Goal: Task Accomplishment & Management: Manage account settings

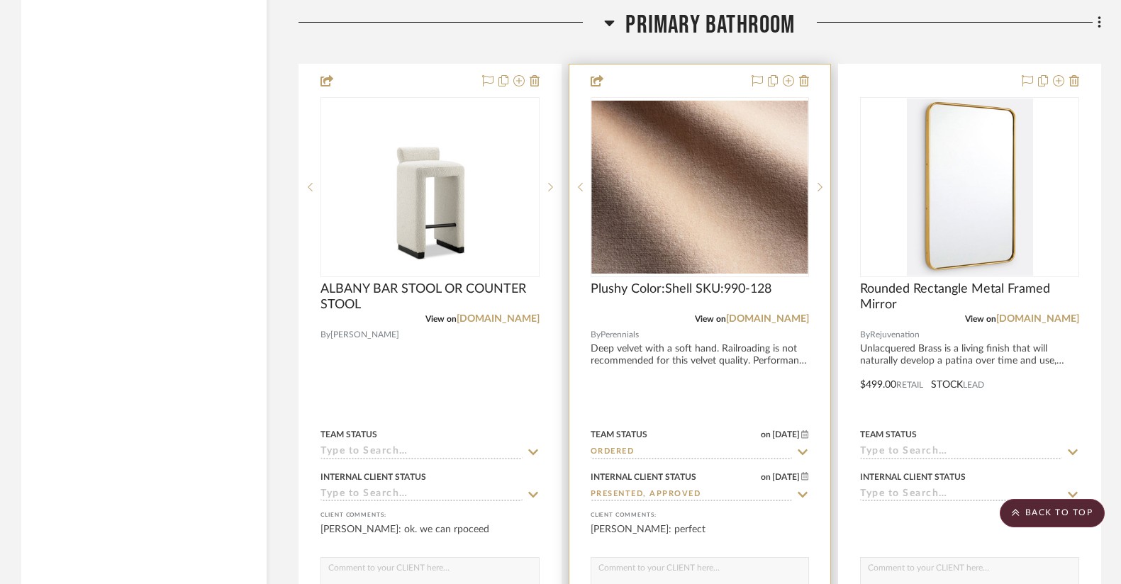
scroll to position [3667, 0]
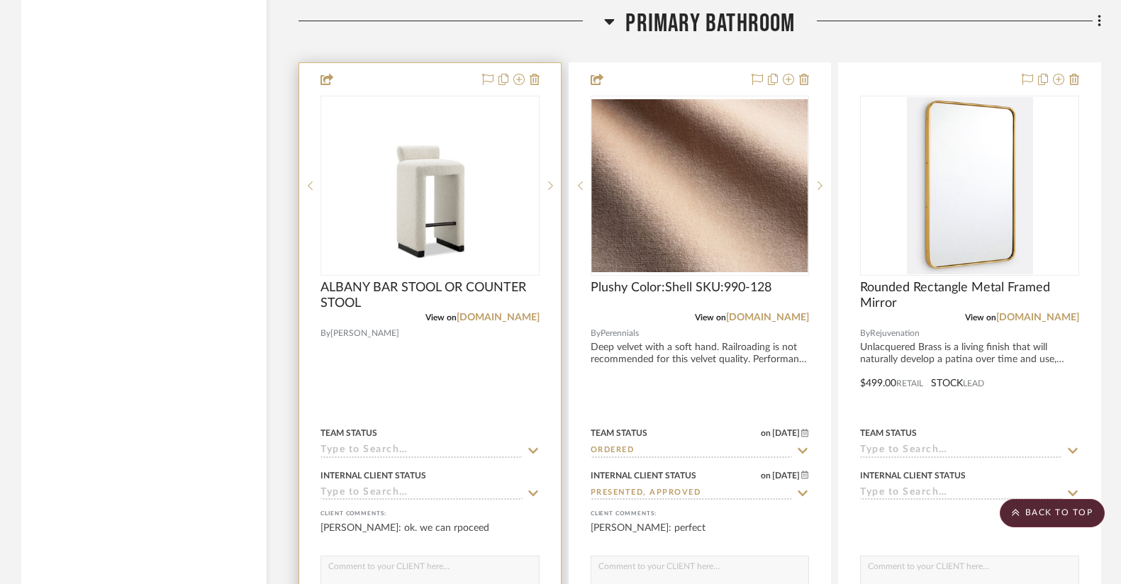
click at [533, 447] on icon at bounding box center [533, 450] width 13 height 11
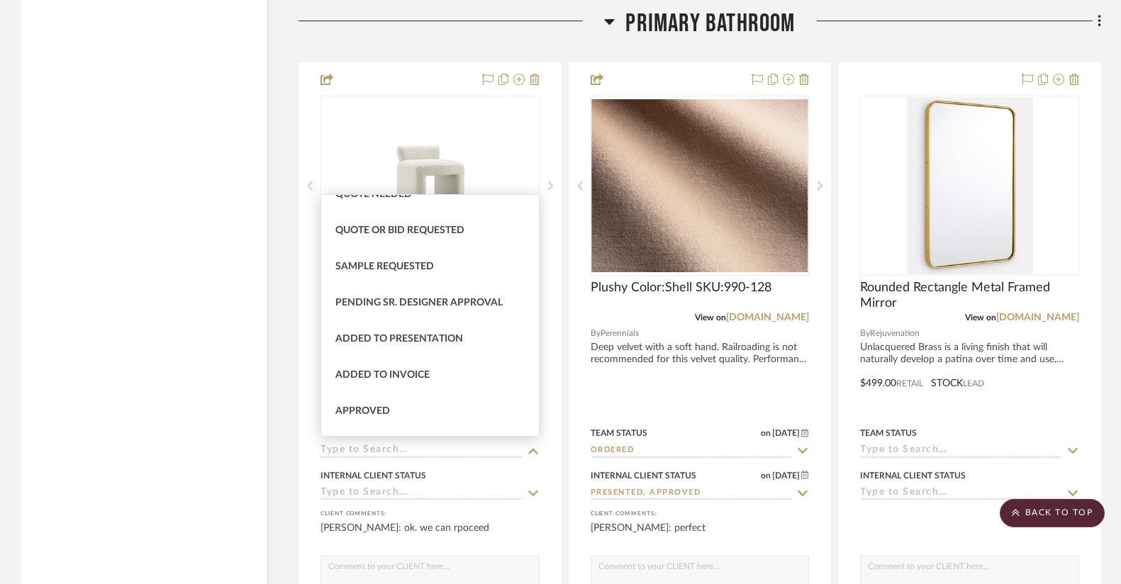
scroll to position [601, 0]
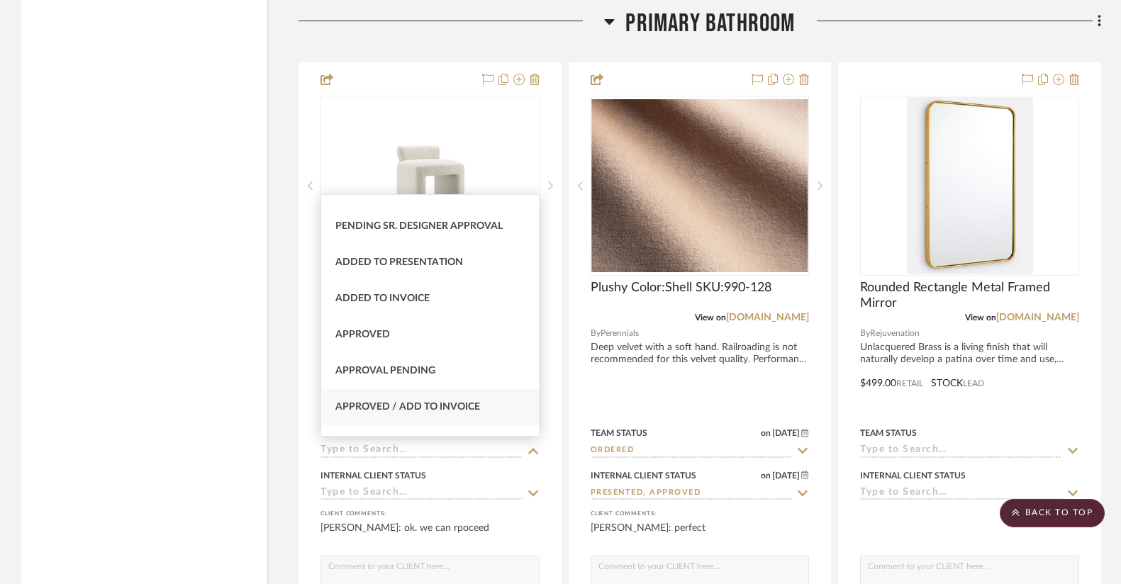
click at [417, 404] on span "Approved / Add to Invoice" at bounding box center [407, 407] width 145 height 10
type input "[DATE]"
type input "Approved / Add to Invoice"
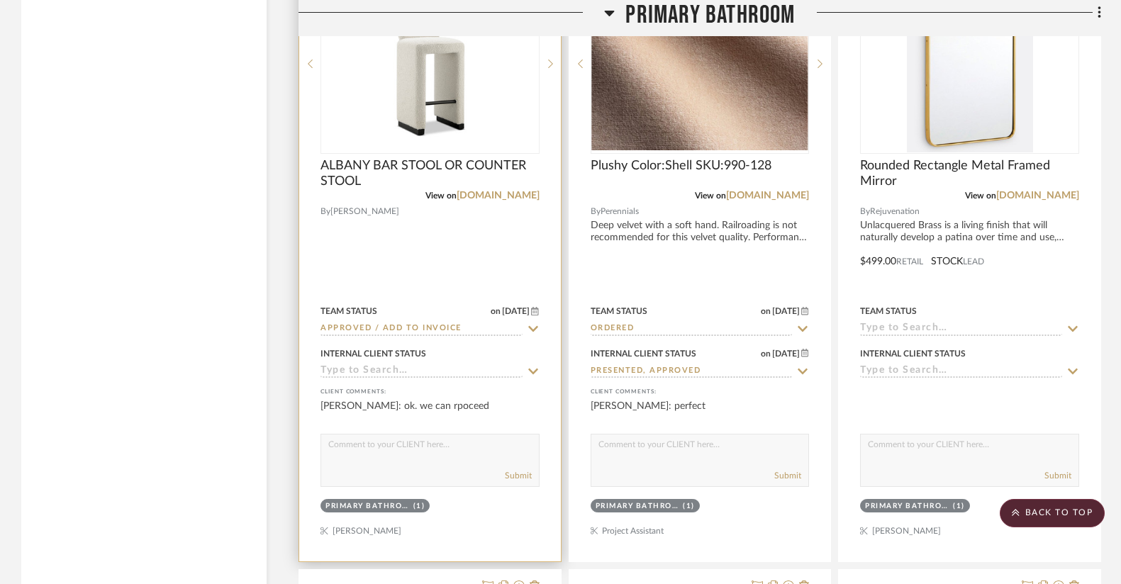
scroll to position [3790, 0]
click at [387, 366] on input at bounding box center [421, 370] width 202 height 13
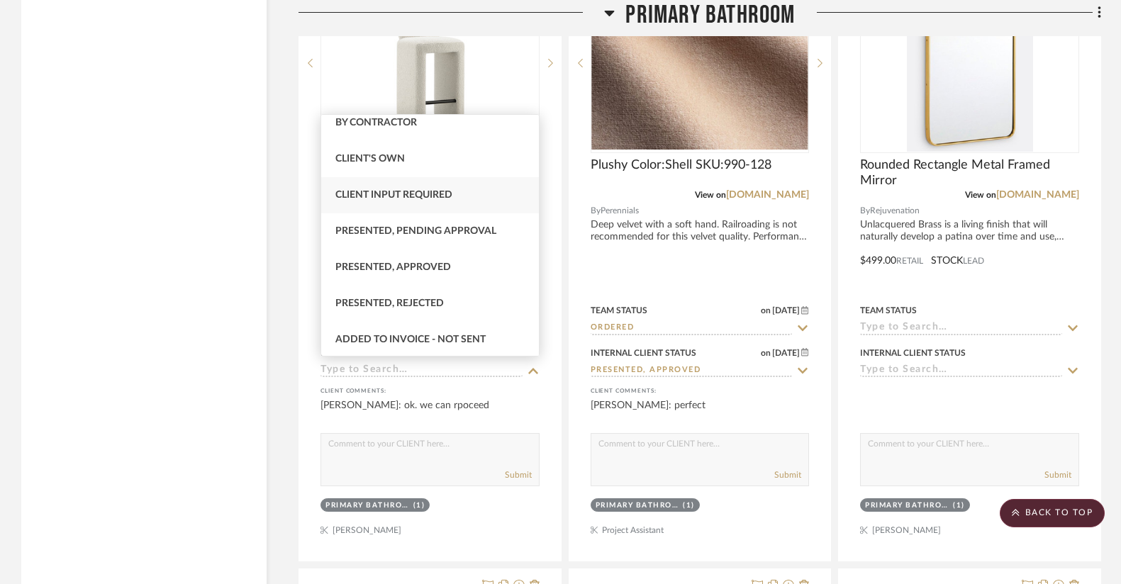
scroll to position [78, 0]
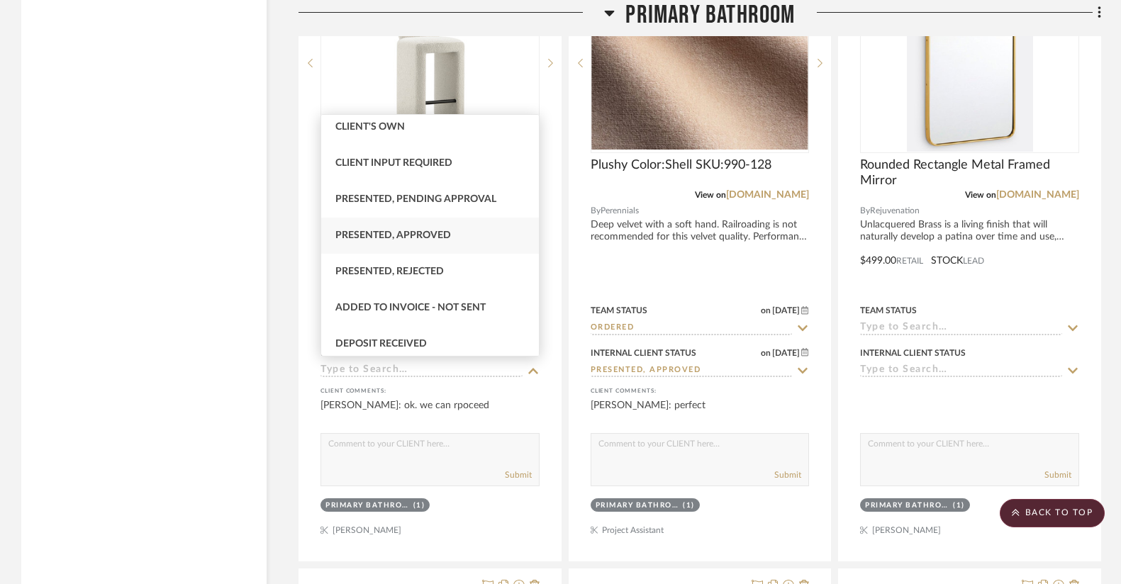
click at [429, 232] on span "Presented, Approved" at bounding box center [393, 235] width 116 height 10
type input "[DATE]"
type input "Presented, Approved"
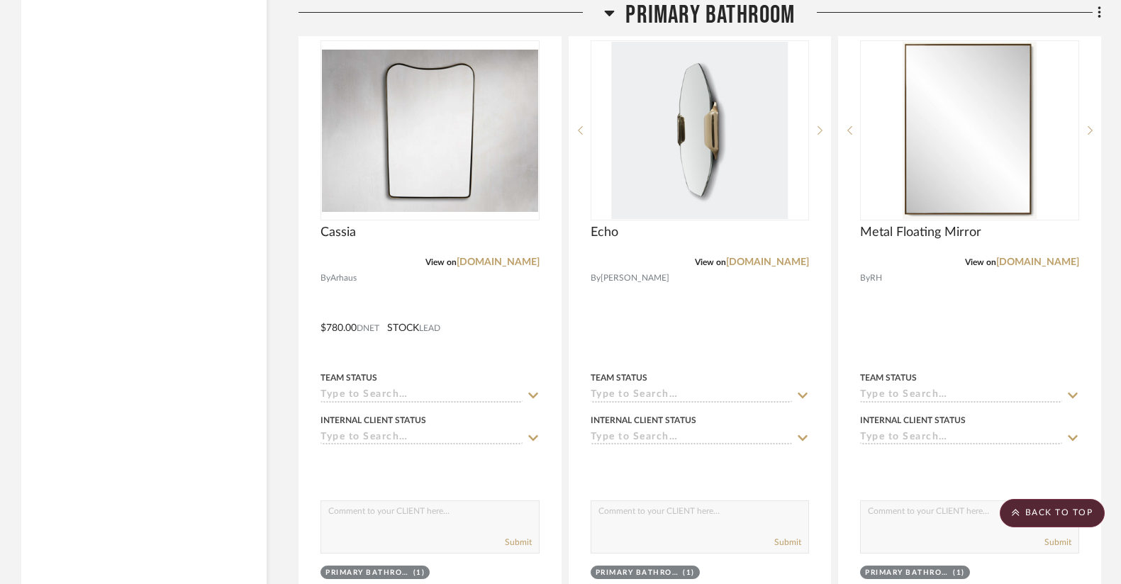
scroll to position [4353, 0]
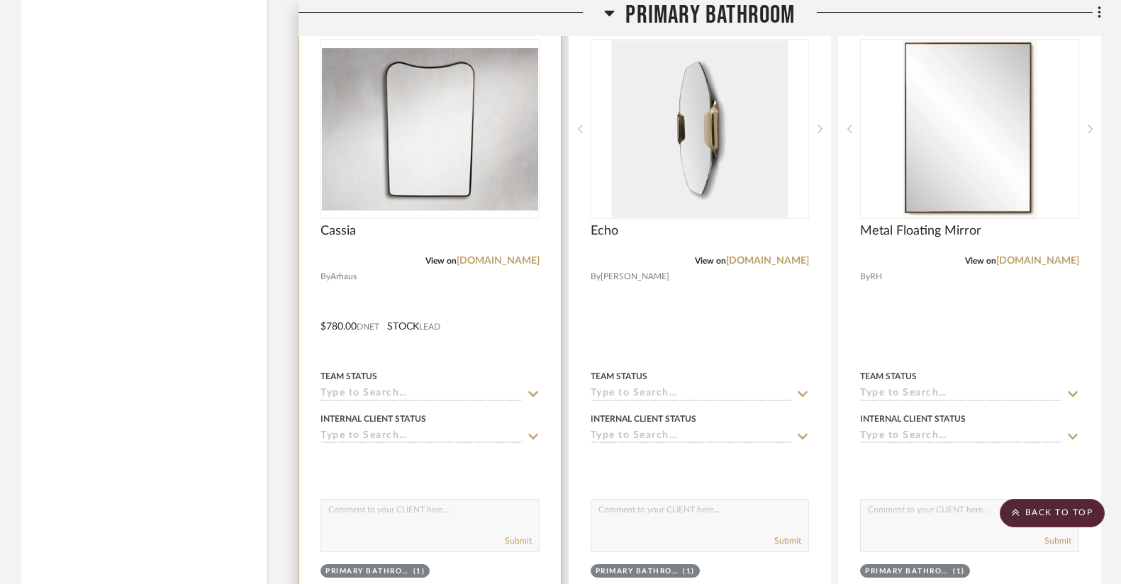
click at [531, 434] on icon at bounding box center [533, 437] width 10 height 6
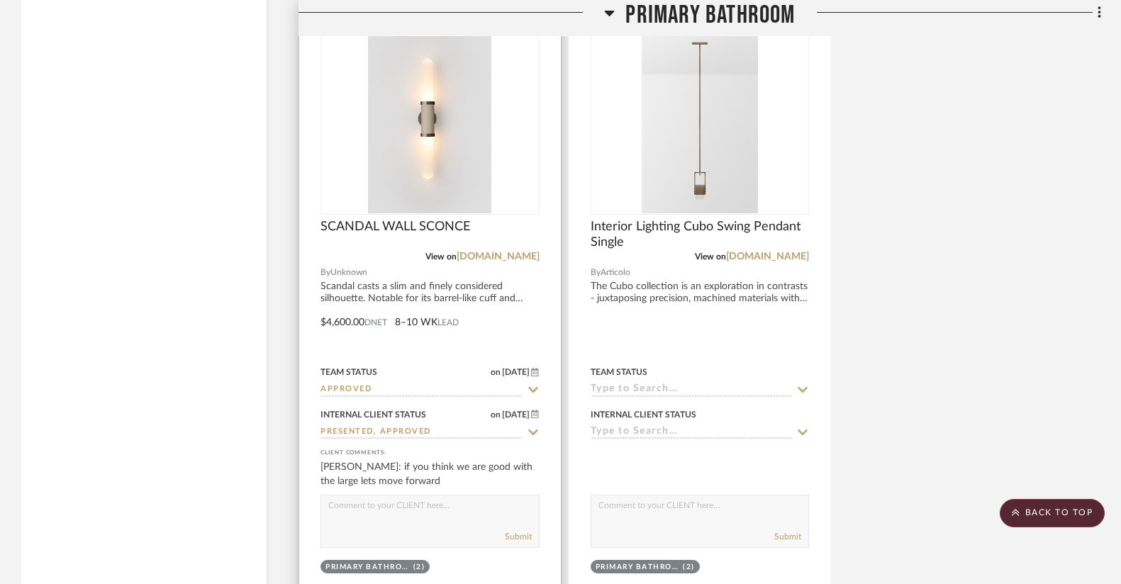
scroll to position [5004, 0]
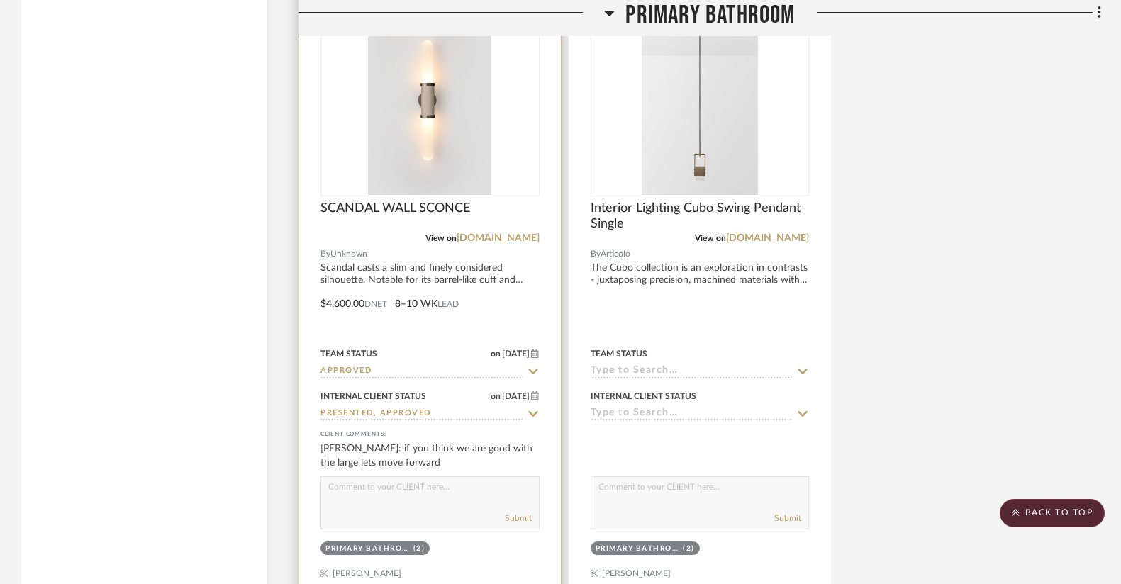
click at [530, 366] on icon at bounding box center [533, 371] width 13 height 11
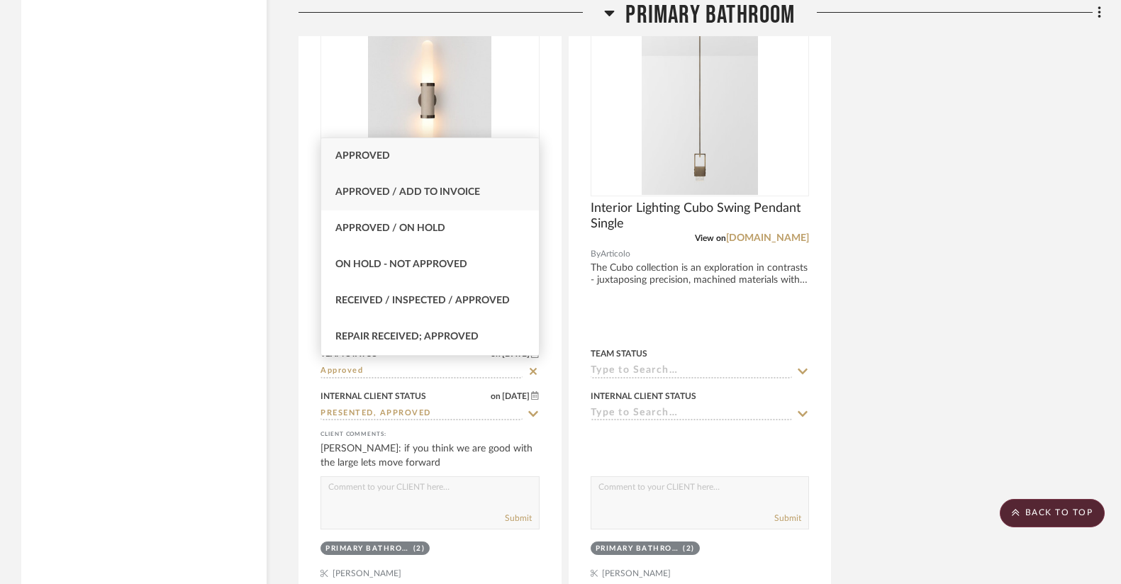
click at [403, 195] on span "Approved / Add to Invoice" at bounding box center [407, 192] width 145 height 10
type input "[DATE]"
type input "Approved / Add to Invoice"
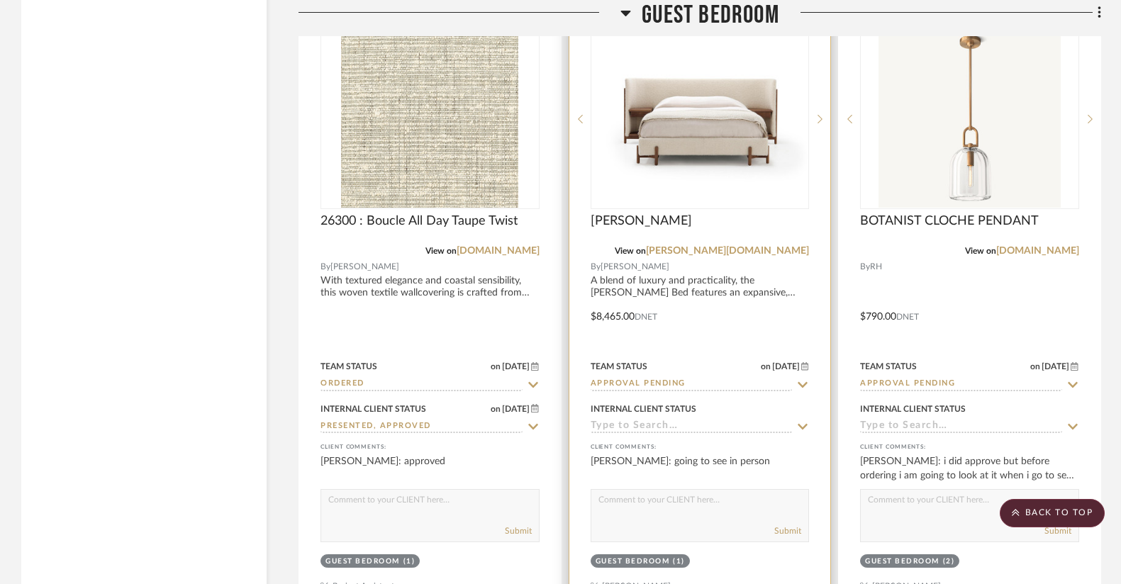
scroll to position [7748, 0]
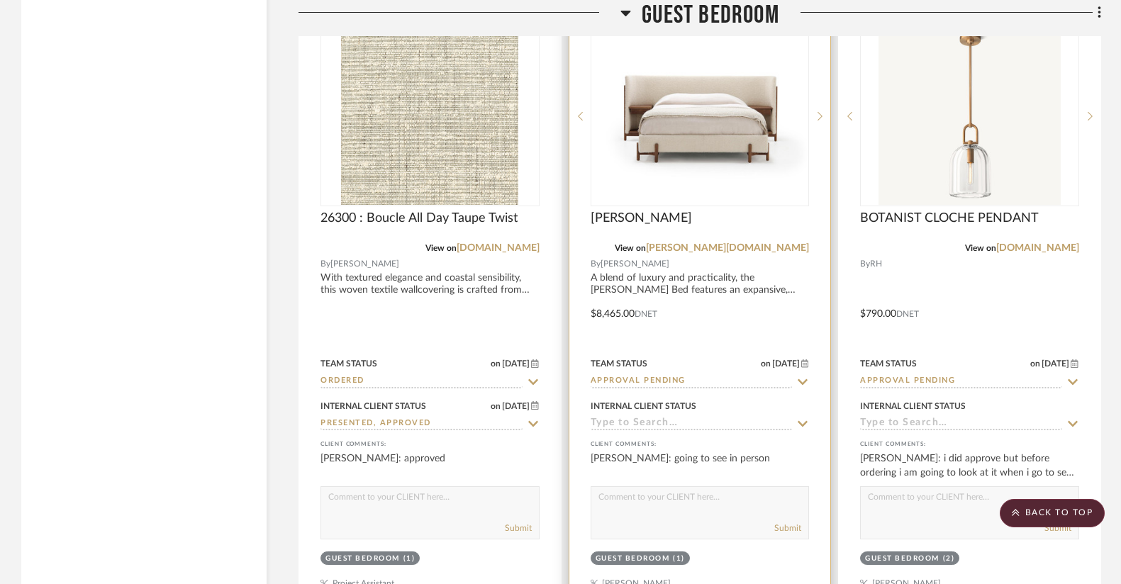
click at [805, 418] on icon at bounding box center [802, 423] width 13 height 11
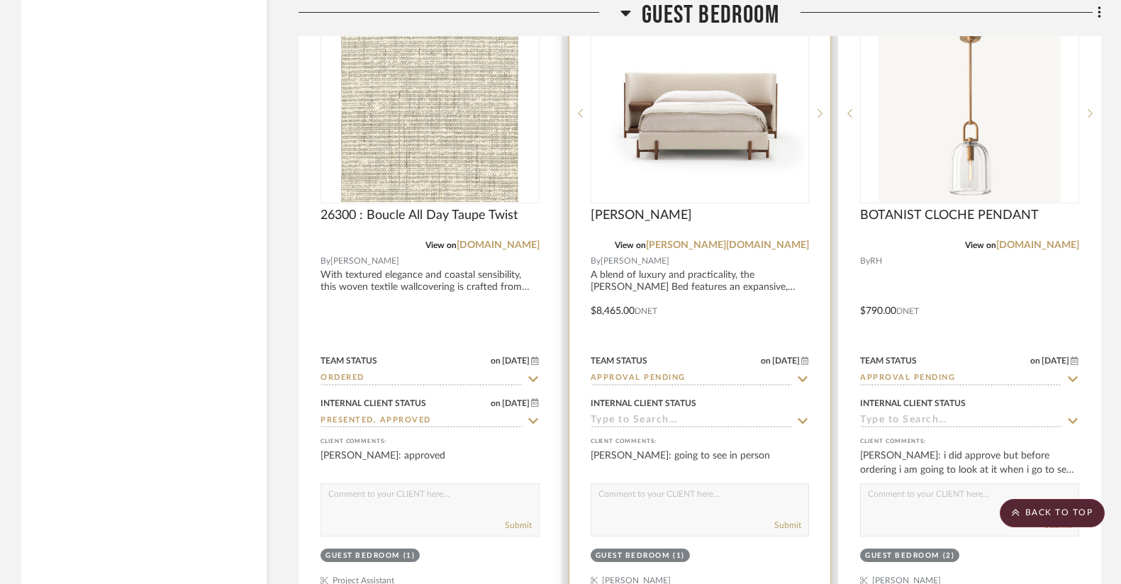
click at [802, 417] on fa-icon at bounding box center [802, 421] width 13 height 13
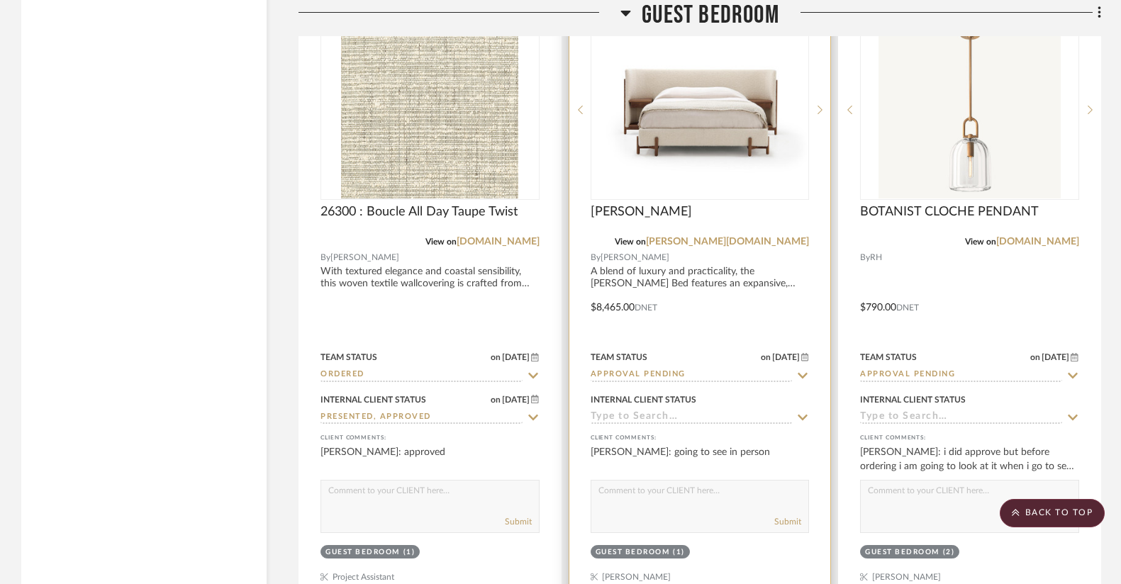
click at [795, 411] on sr-typeahead at bounding box center [699, 417] width 219 height 13
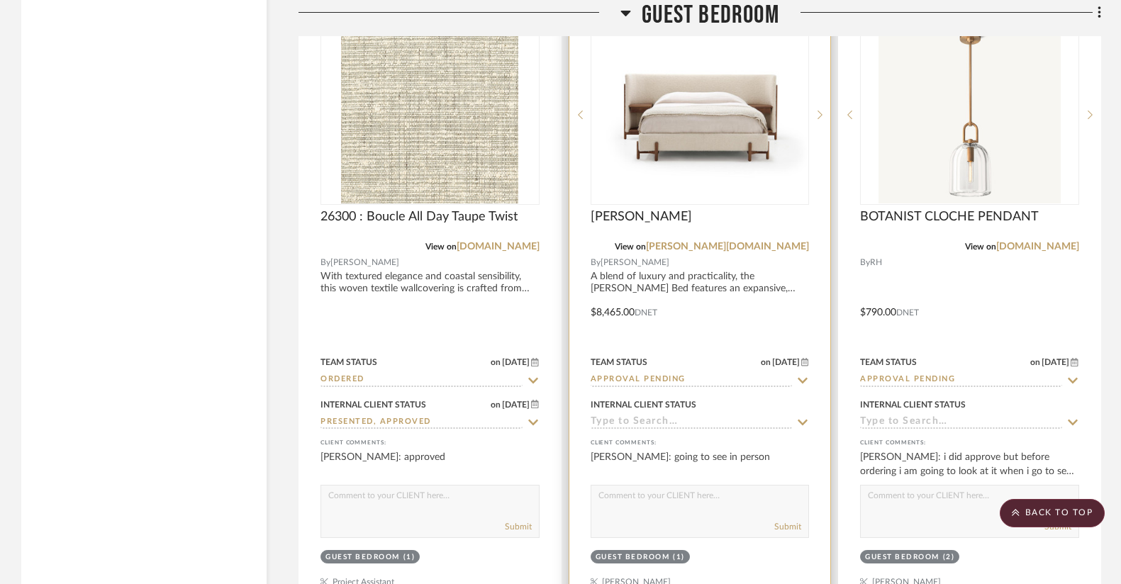
click at [800, 417] on icon at bounding box center [802, 422] width 13 height 11
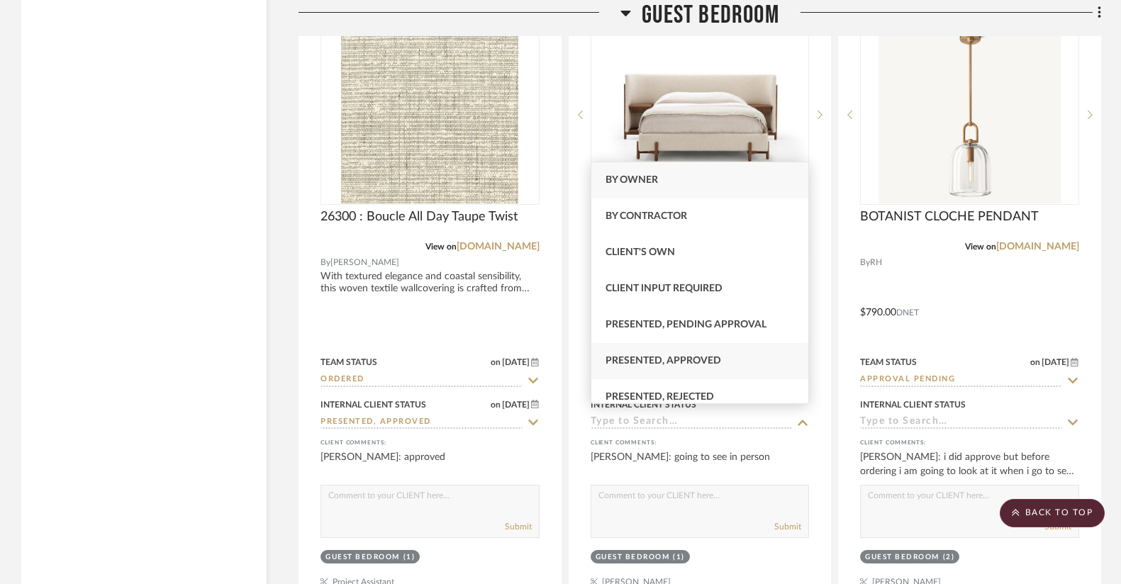
click at [682, 359] on span "Presented, Approved" at bounding box center [663, 361] width 116 height 10
type input "[DATE]"
type input "Presented, Approved"
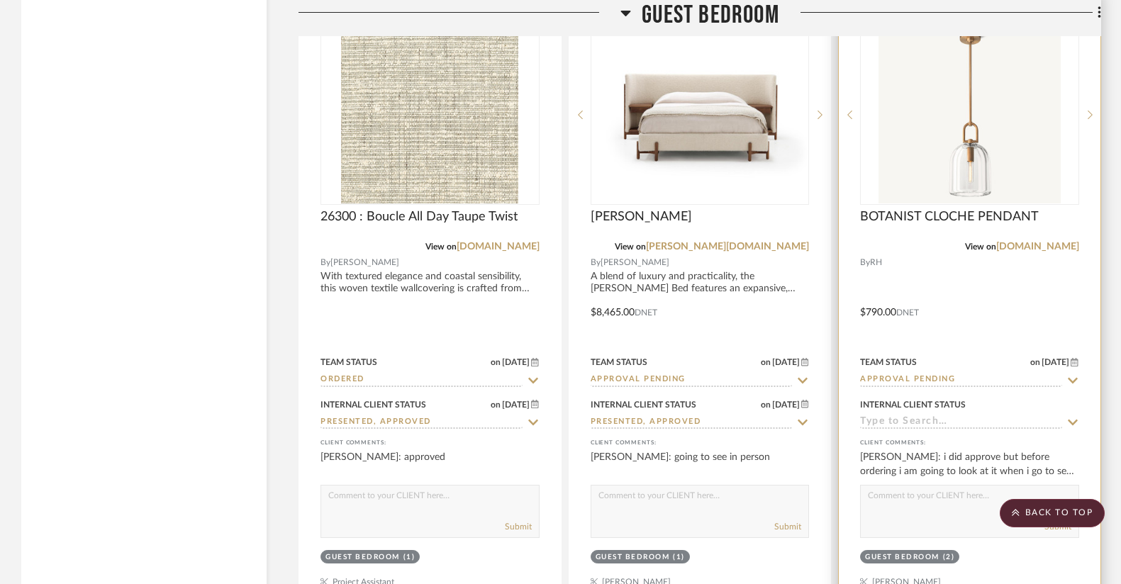
click at [1073, 417] on icon at bounding box center [1072, 422] width 13 height 11
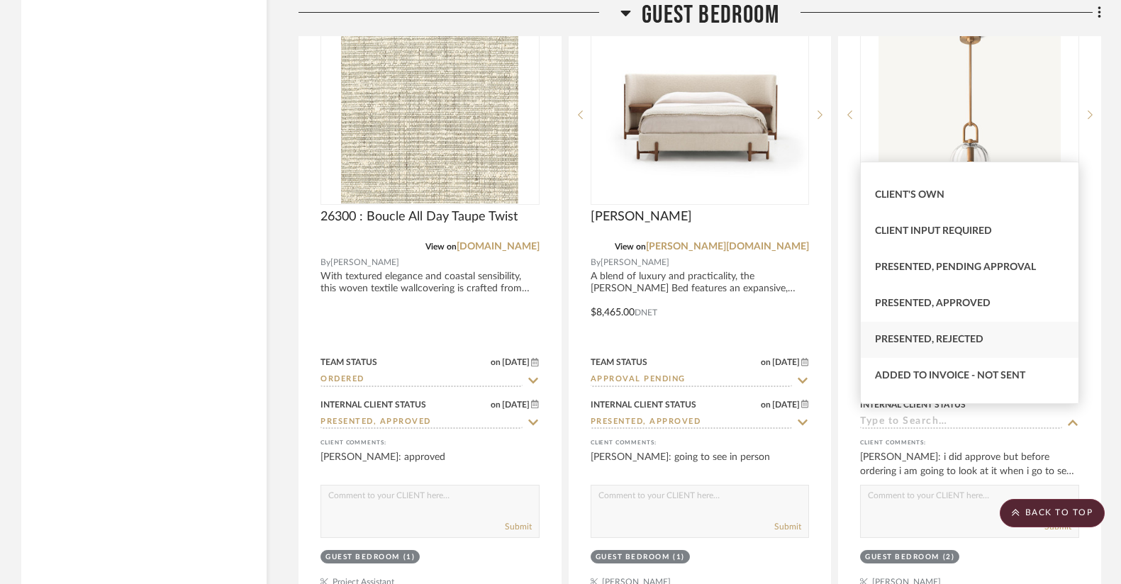
scroll to position [57, 0]
click at [920, 269] on span "Presented, Pending Approval" at bounding box center [955, 268] width 161 height 10
type input "[DATE]"
type input "Presented, Pending Approval"
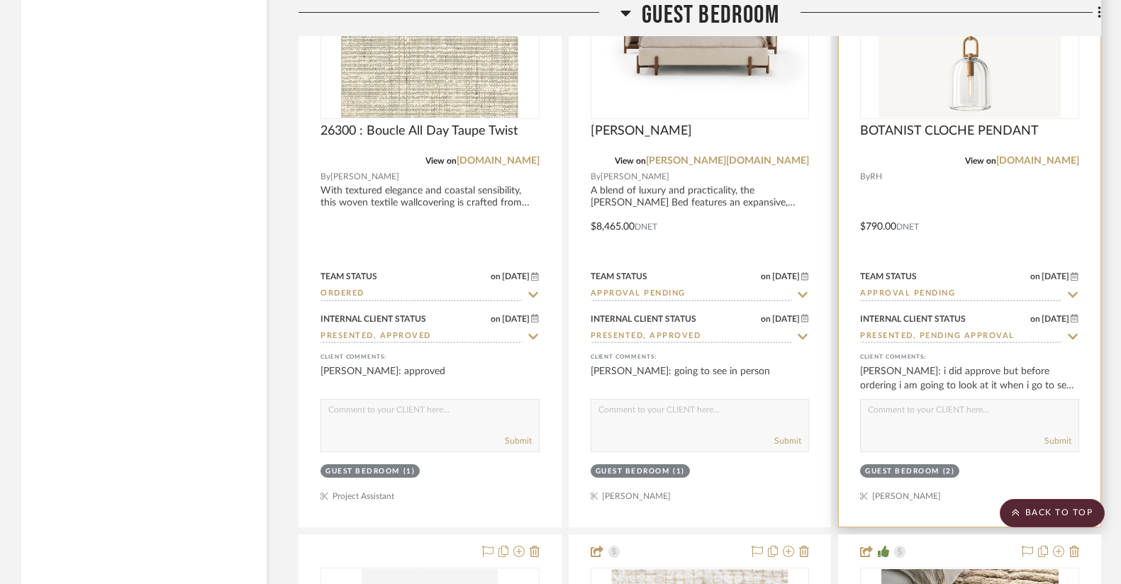
scroll to position [7845, 0]
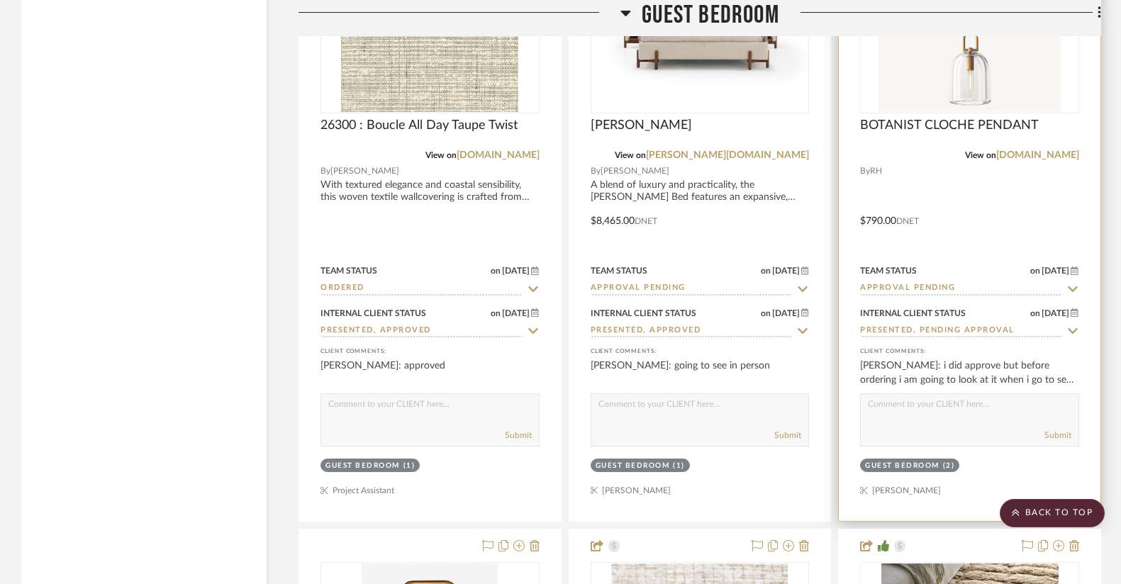
click at [890, 403] on textarea at bounding box center [970, 407] width 218 height 27
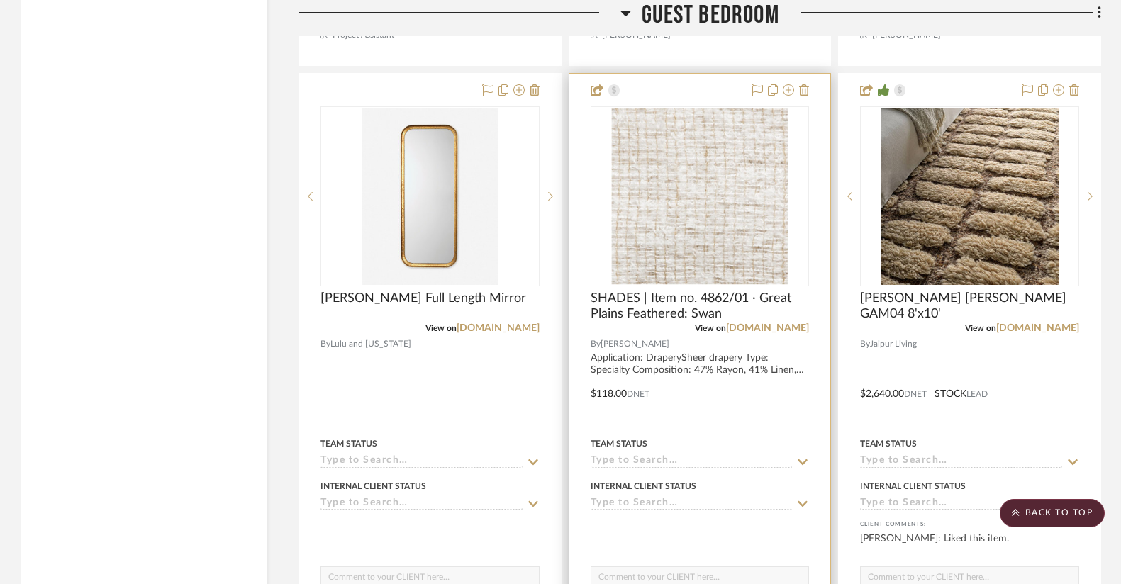
scroll to position [8354, 0]
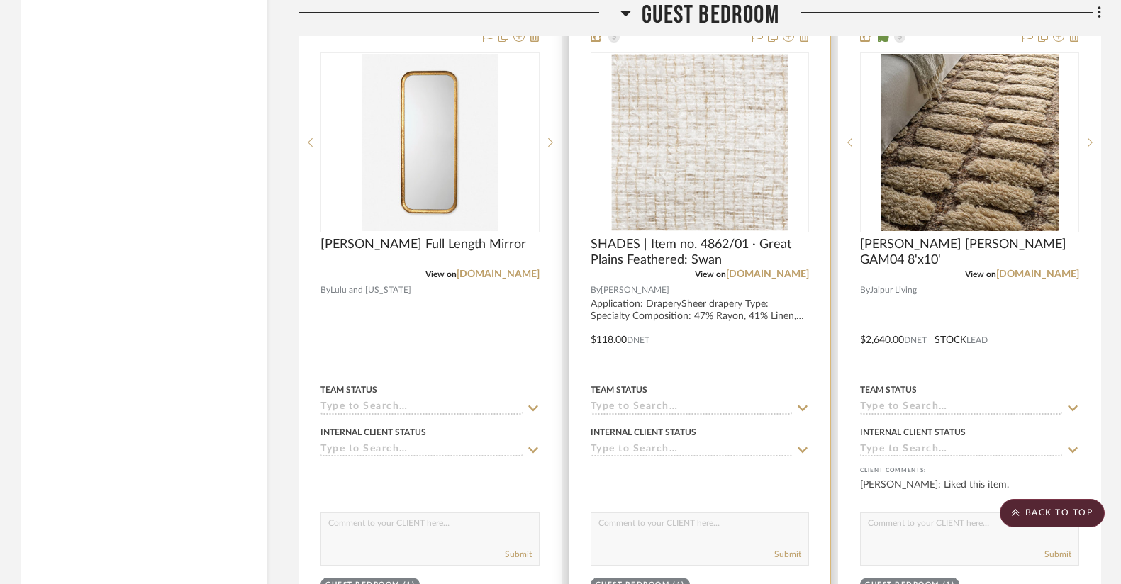
click at [663, 445] on input at bounding box center [691, 450] width 202 height 13
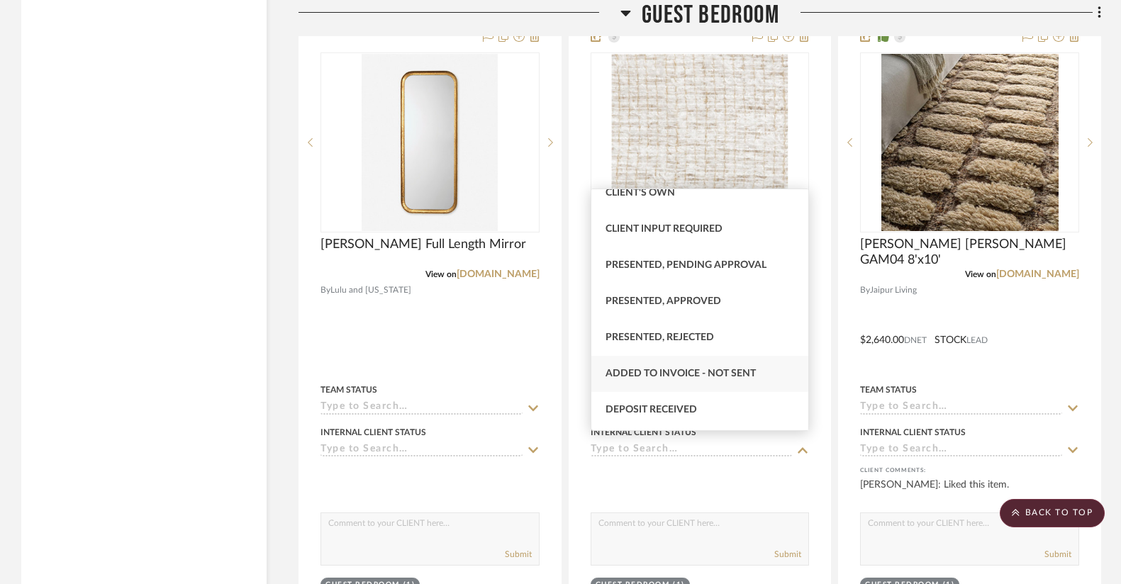
scroll to position [89, 0]
click at [684, 259] on span "Presented, Pending Approval" at bounding box center [685, 263] width 161 height 10
type input "[DATE]"
type input "Presented, Pending Approval"
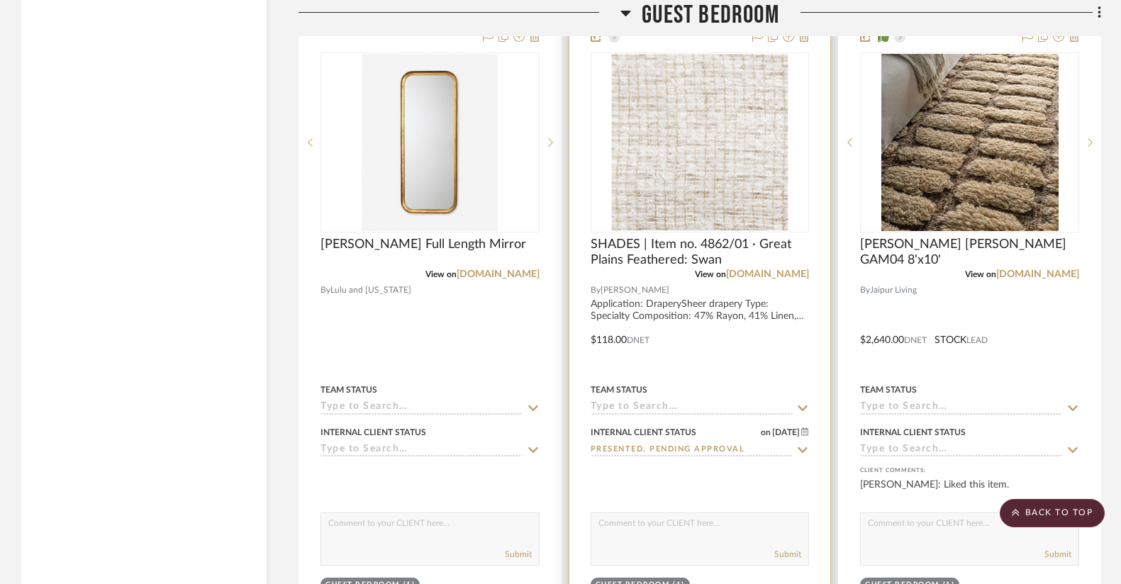
click at [655, 401] on input at bounding box center [691, 407] width 202 height 13
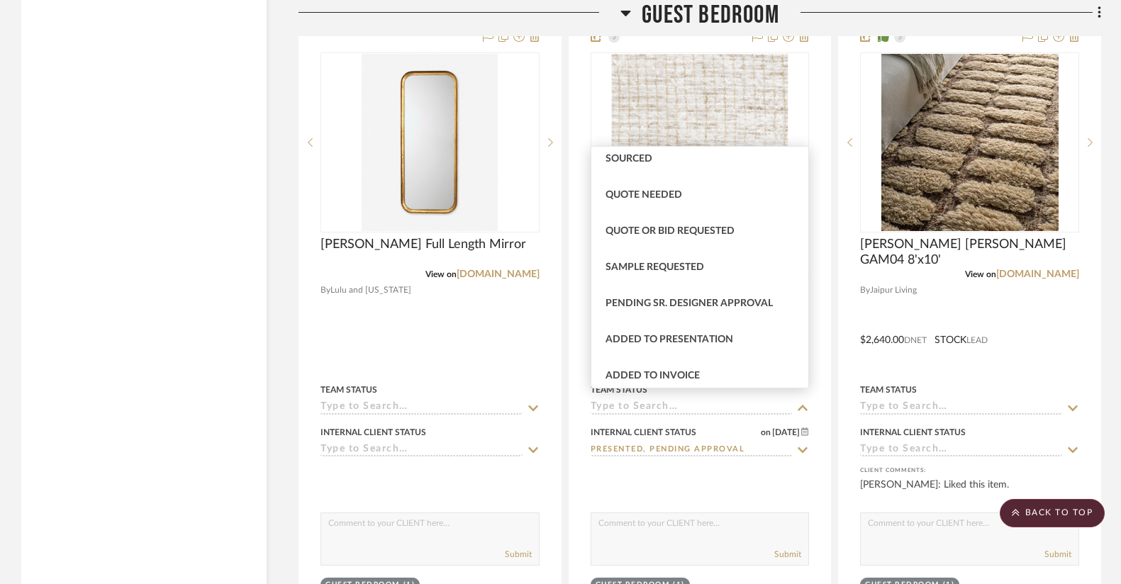
scroll to position [485, 0]
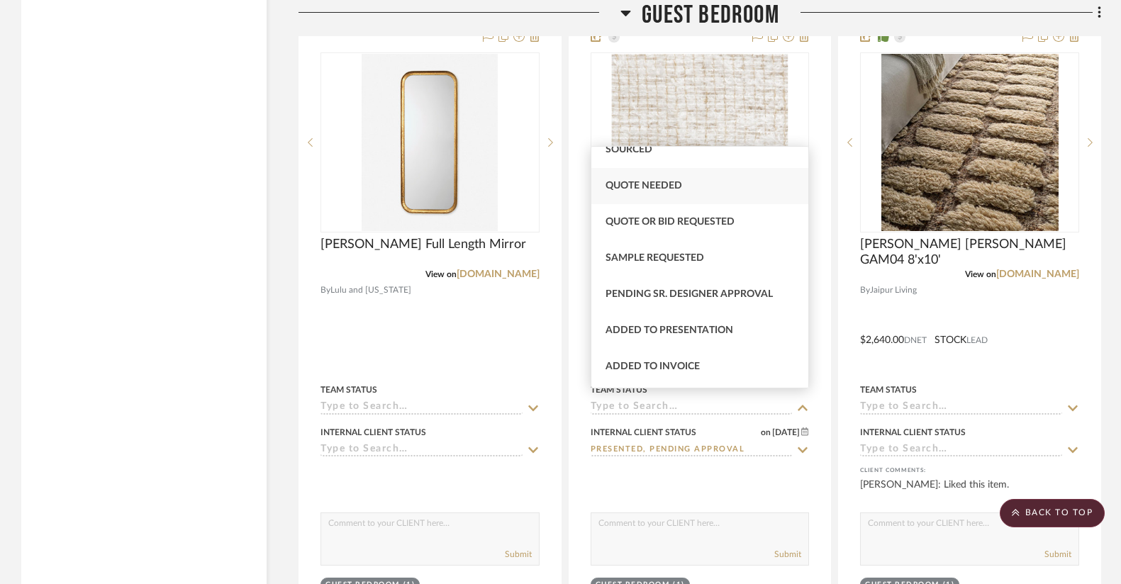
click at [637, 189] on span "Quote Needed" at bounding box center [643, 186] width 77 height 10
type input "[DATE]"
type input "Quote Needed"
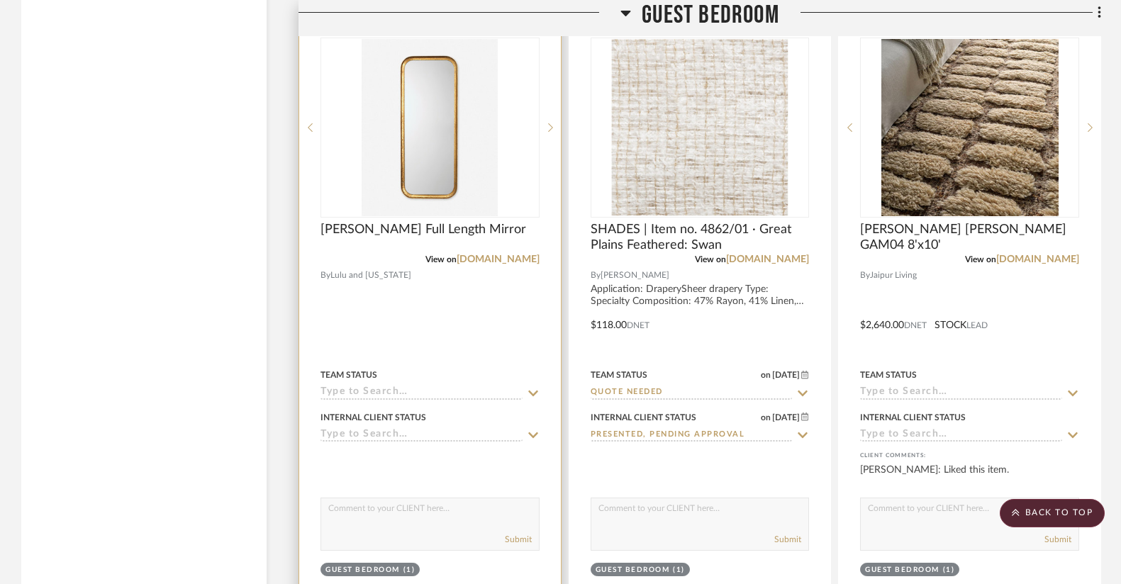
scroll to position [8440, 0]
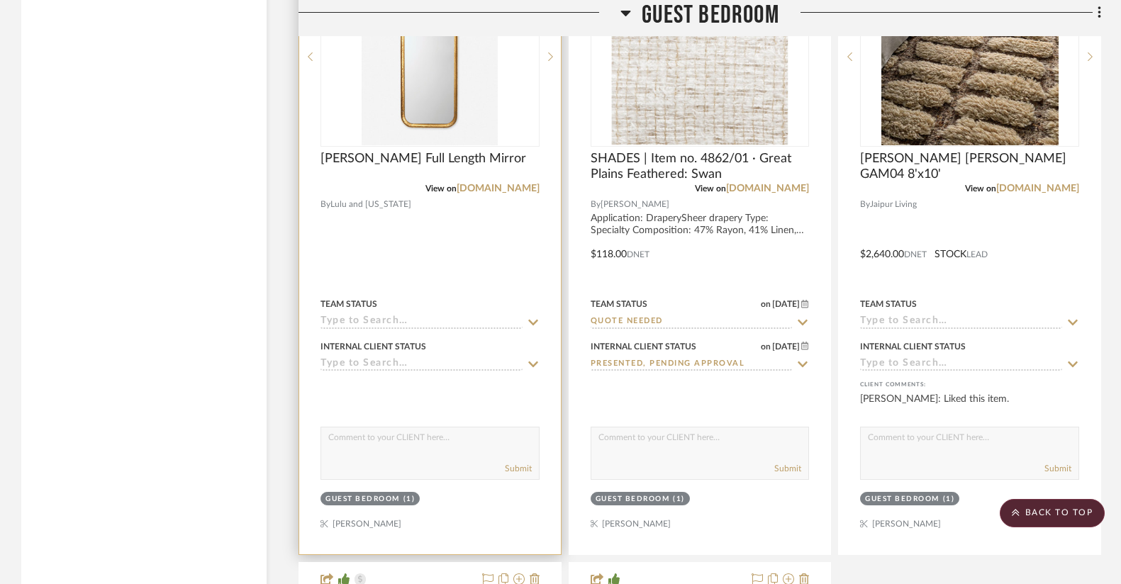
click at [424, 358] on input at bounding box center [421, 364] width 202 height 13
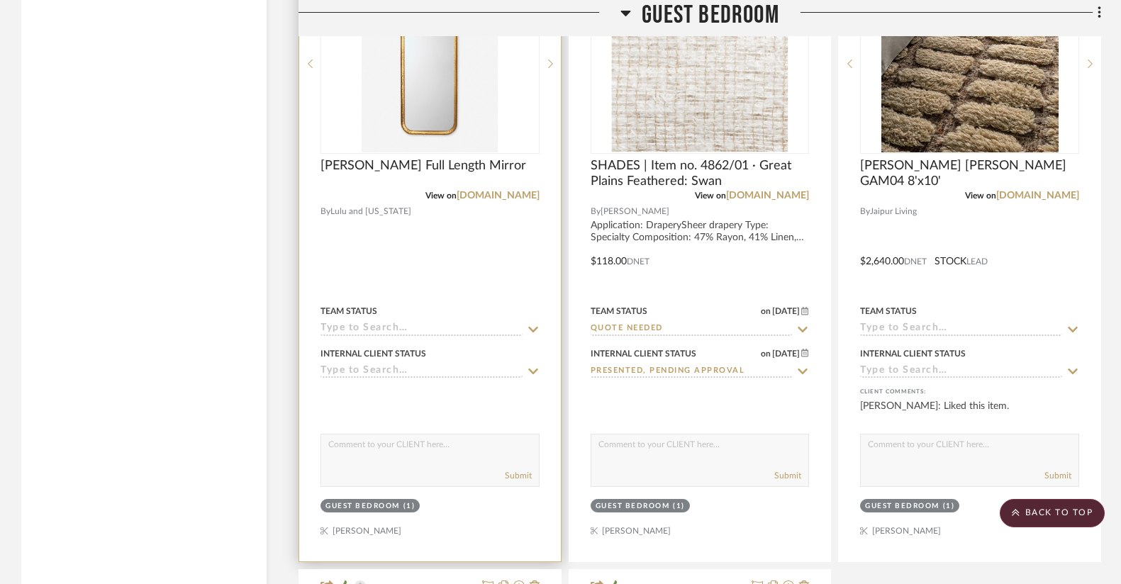
click at [534, 366] on icon at bounding box center [533, 371] width 13 height 11
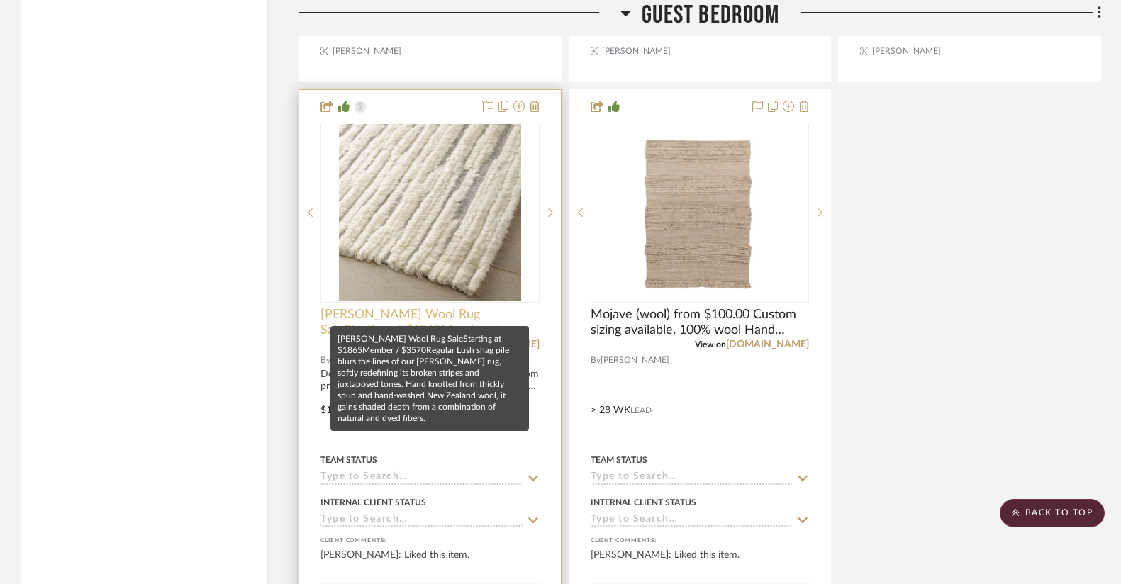
scroll to position [8985, 0]
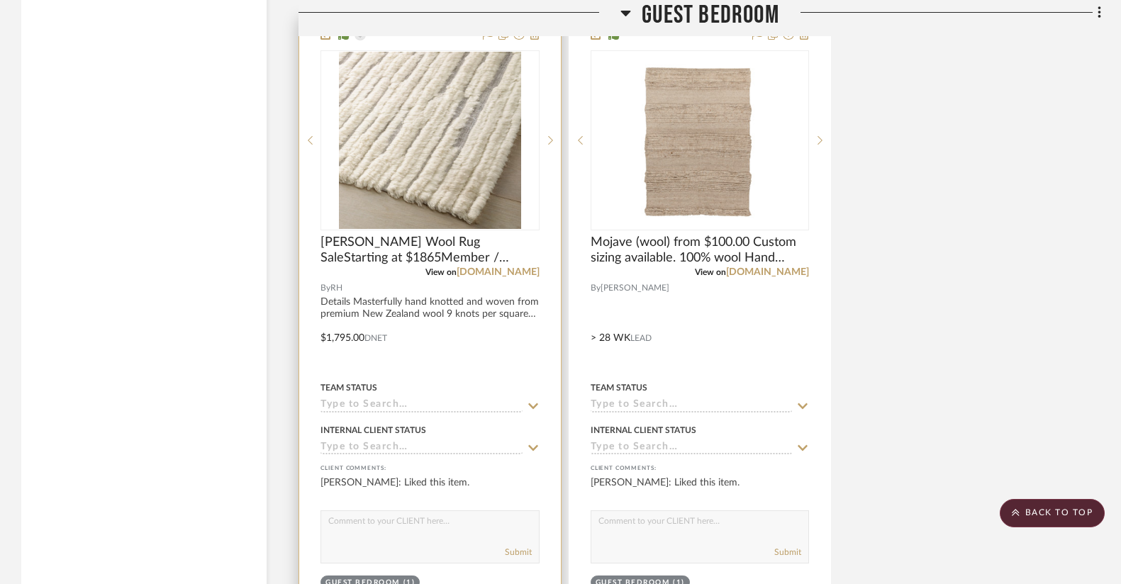
click at [534, 445] on icon at bounding box center [533, 448] width 10 height 6
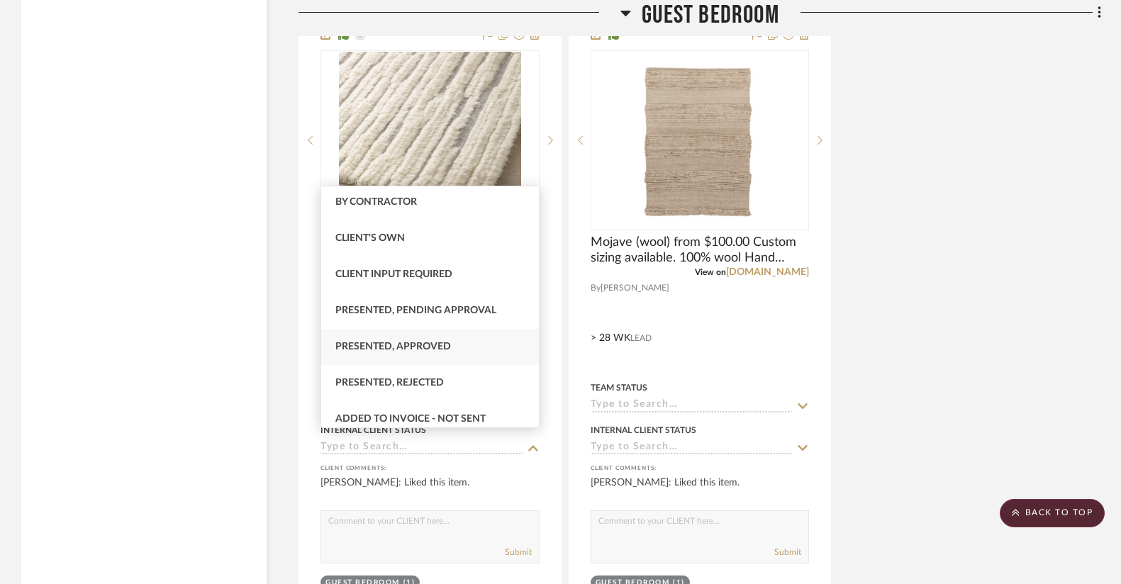
scroll to position [41, 0]
click at [437, 313] on span "Presented, Pending Approval" at bounding box center [415, 308] width 161 height 10
type input "[DATE]"
type input "Presented, Pending Approval"
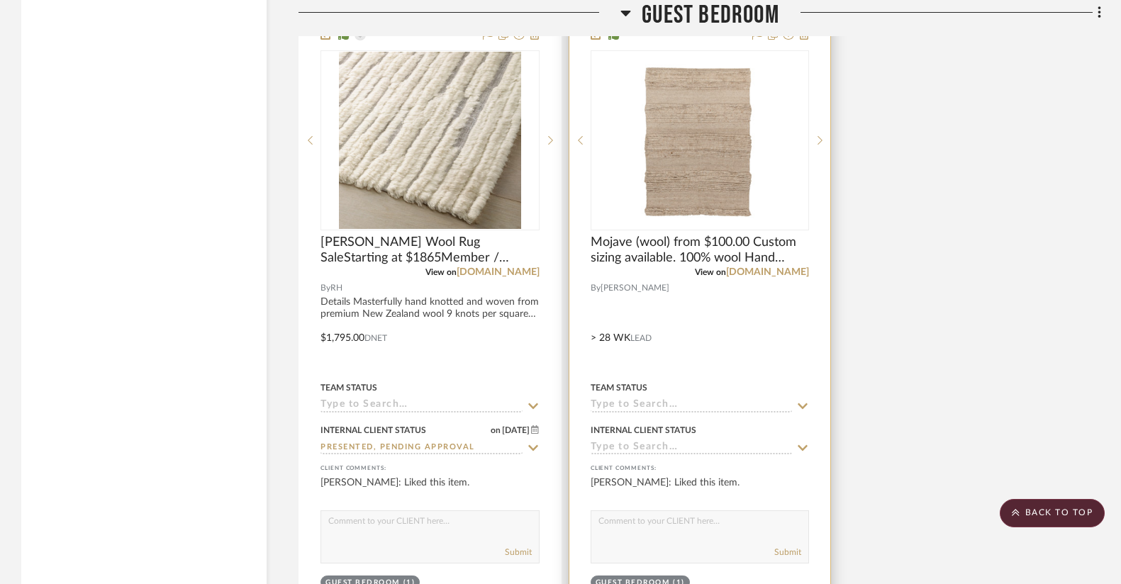
click at [803, 442] on icon at bounding box center [802, 447] width 13 height 11
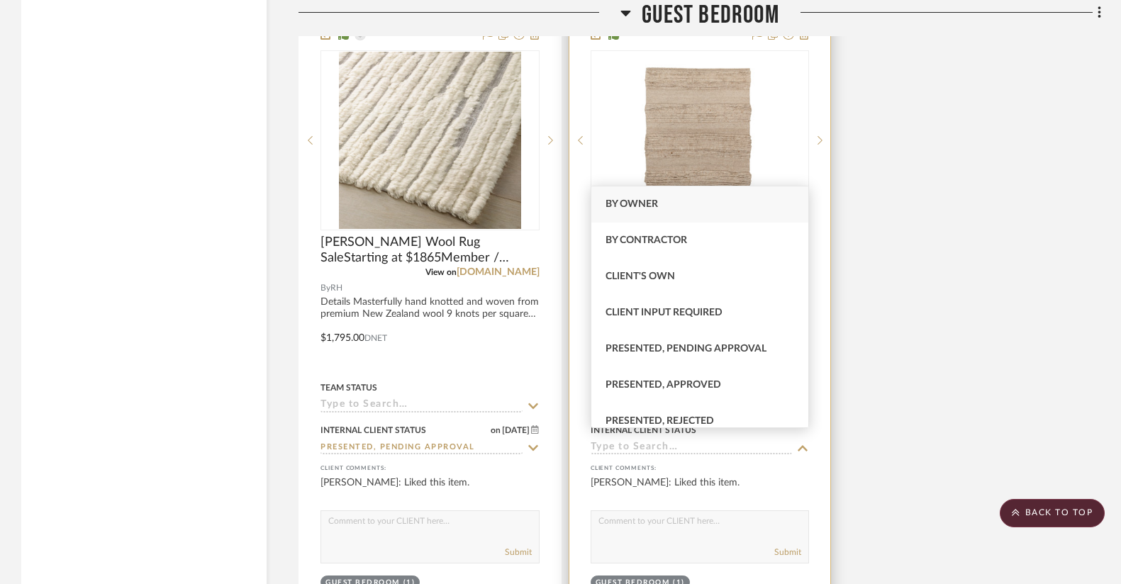
click at [715, 344] on span "Presented, Pending Approval" at bounding box center [685, 349] width 161 height 10
type input "[DATE]"
type input "Presented, Pending Approval"
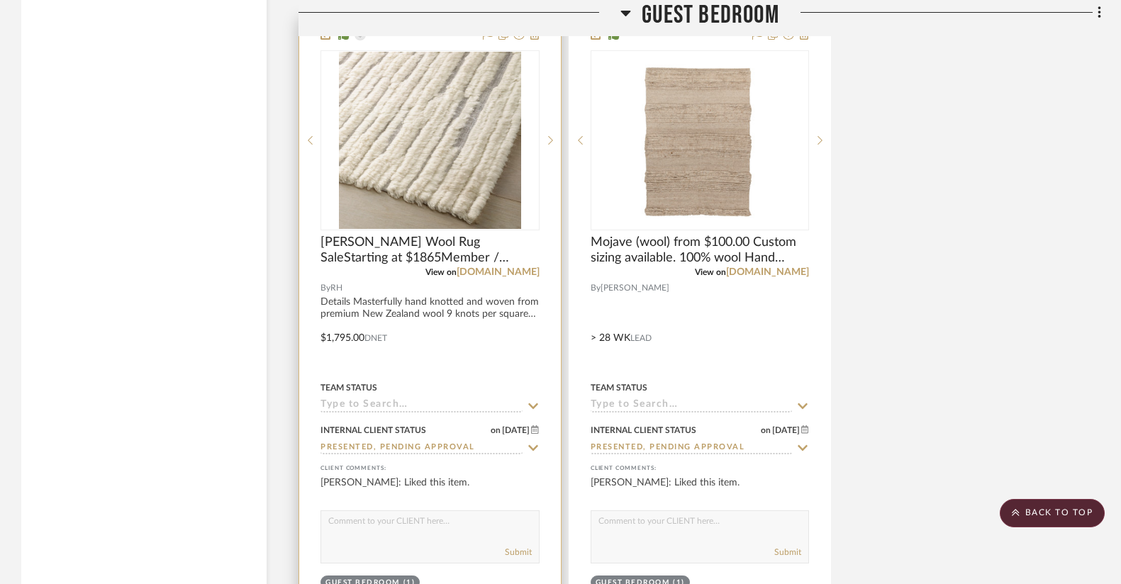
click at [535, 403] on icon at bounding box center [533, 406] width 10 height 6
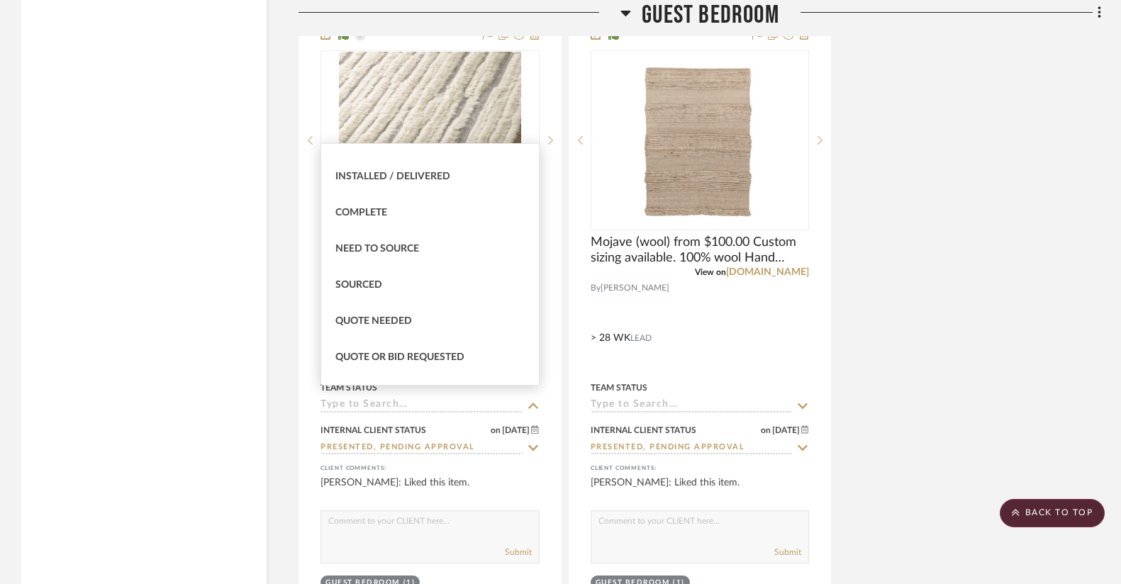
scroll to position [463, 0]
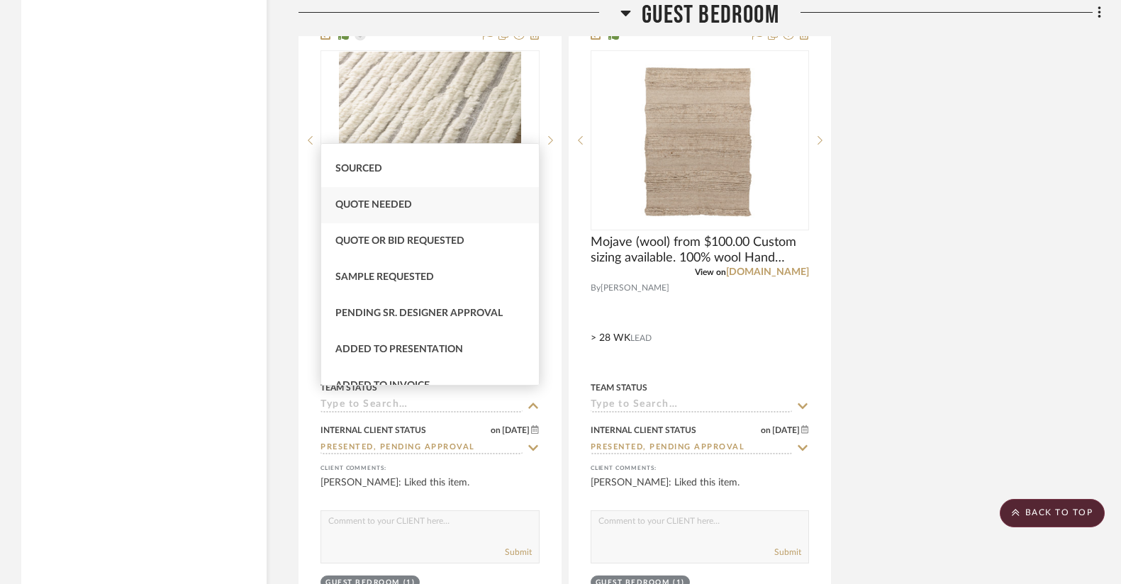
click at [427, 206] on div "Quote Needed" at bounding box center [430, 205] width 218 height 36
type input "[DATE]"
type input "Quote Needed"
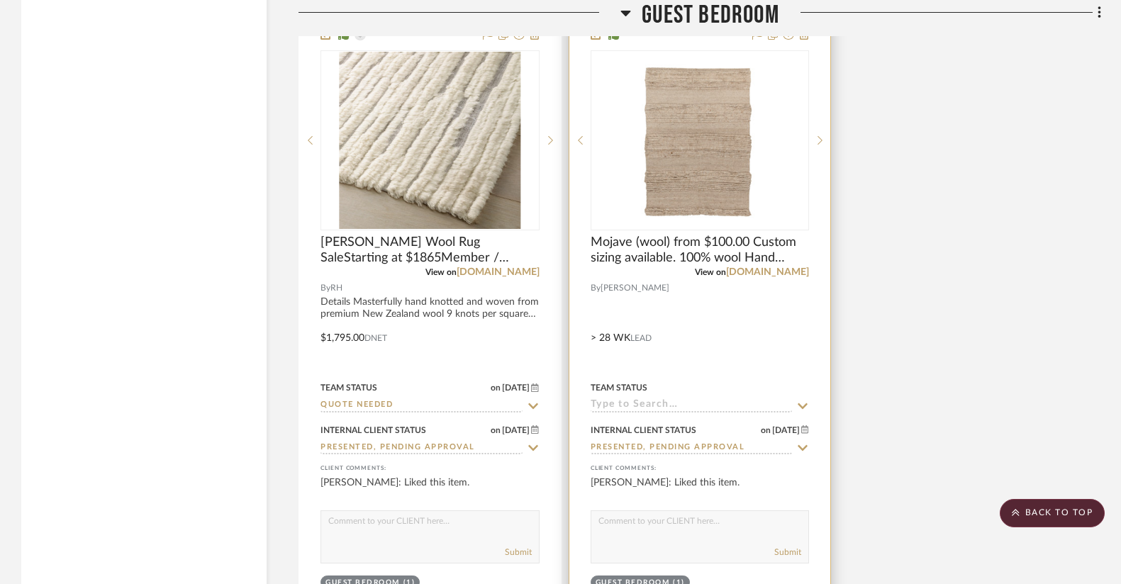
click at [804, 400] on icon at bounding box center [802, 405] width 13 height 11
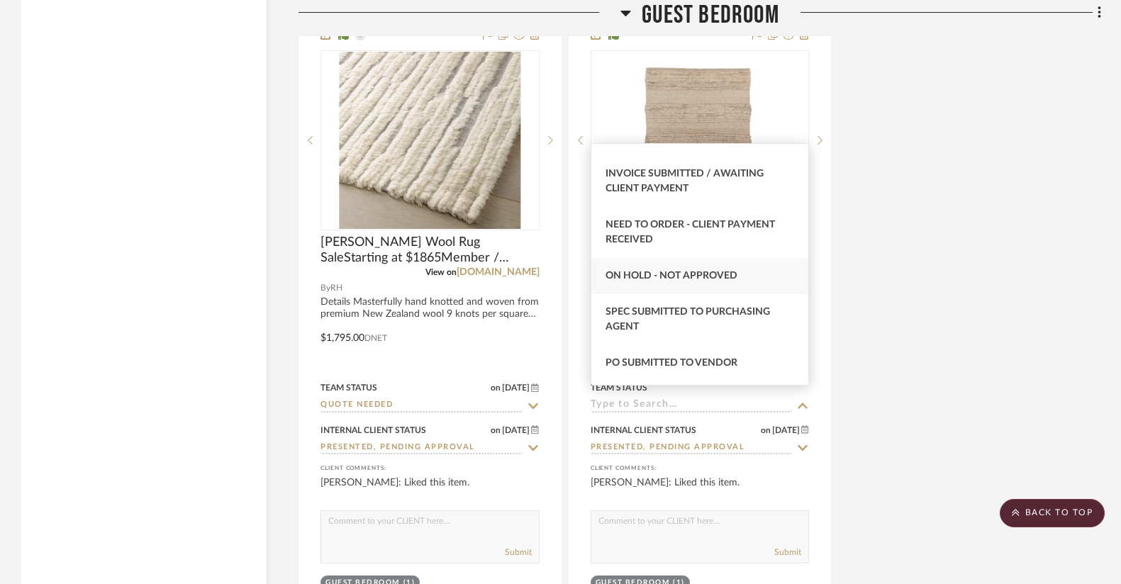
scroll to position [999, 0]
click at [649, 272] on span "On Hold - Not Approved" at bounding box center [671, 277] width 132 height 10
type input "[DATE]"
type input "On Hold - Not Approved"
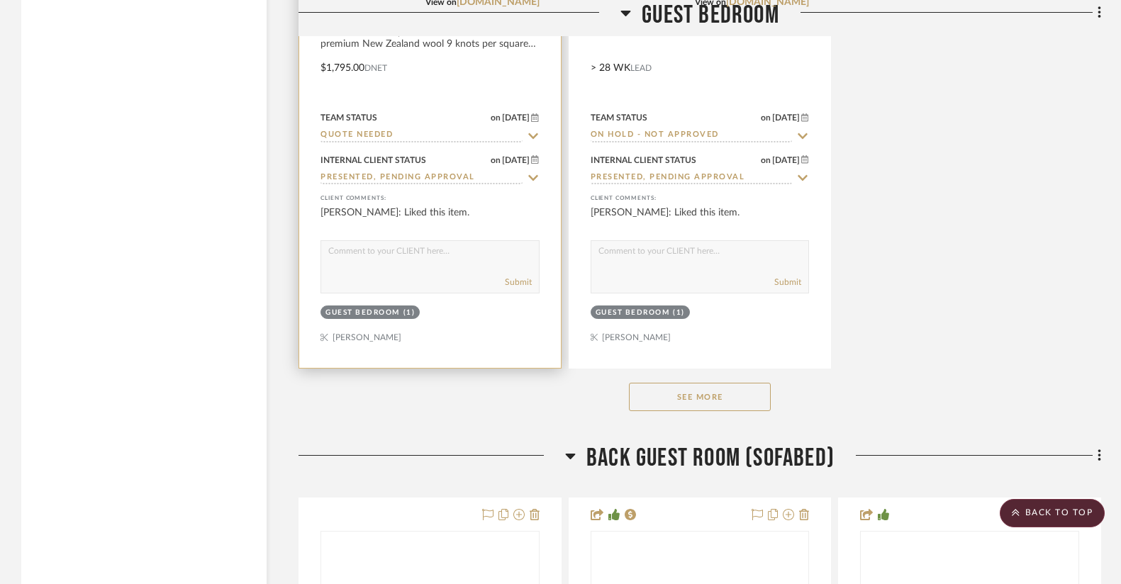
scroll to position [9259, 0]
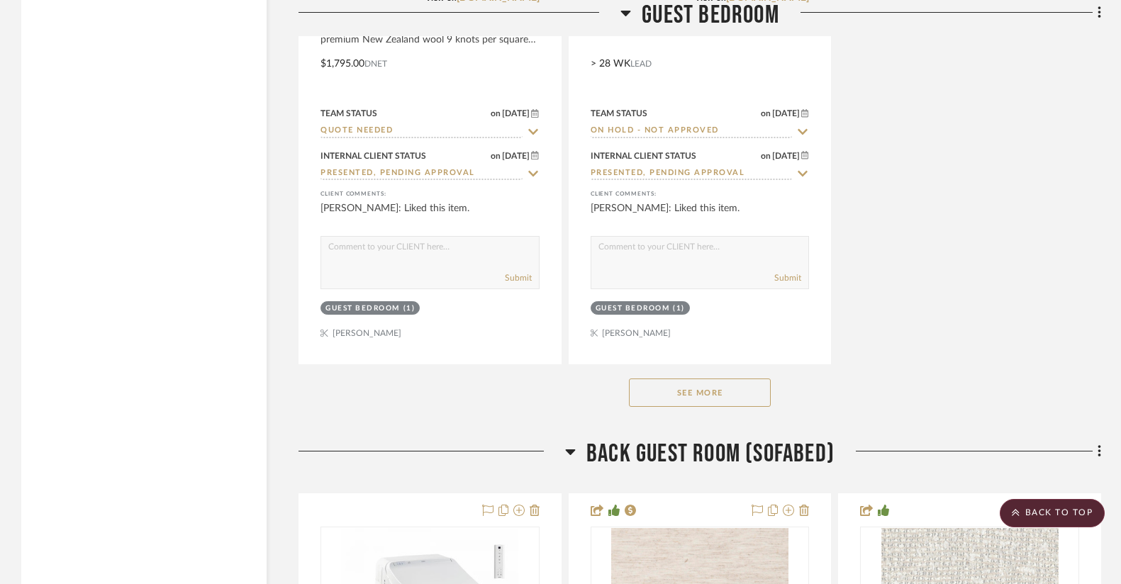
click at [703, 383] on button "See More" at bounding box center [700, 393] width 142 height 28
click at [702, 383] on button "See Less" at bounding box center [700, 393] width 142 height 28
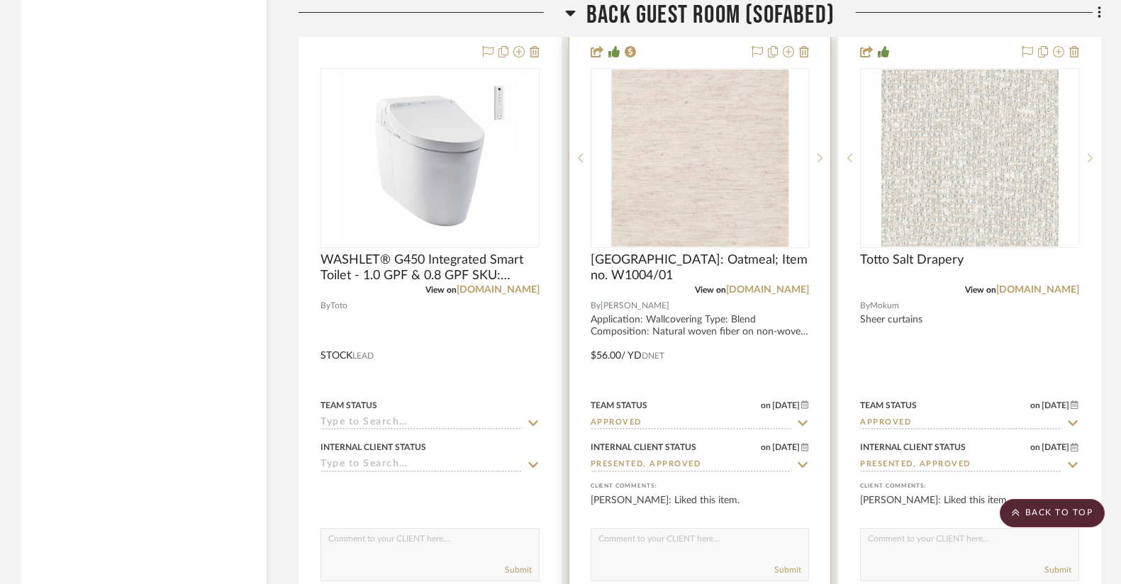
scroll to position [9909, 0]
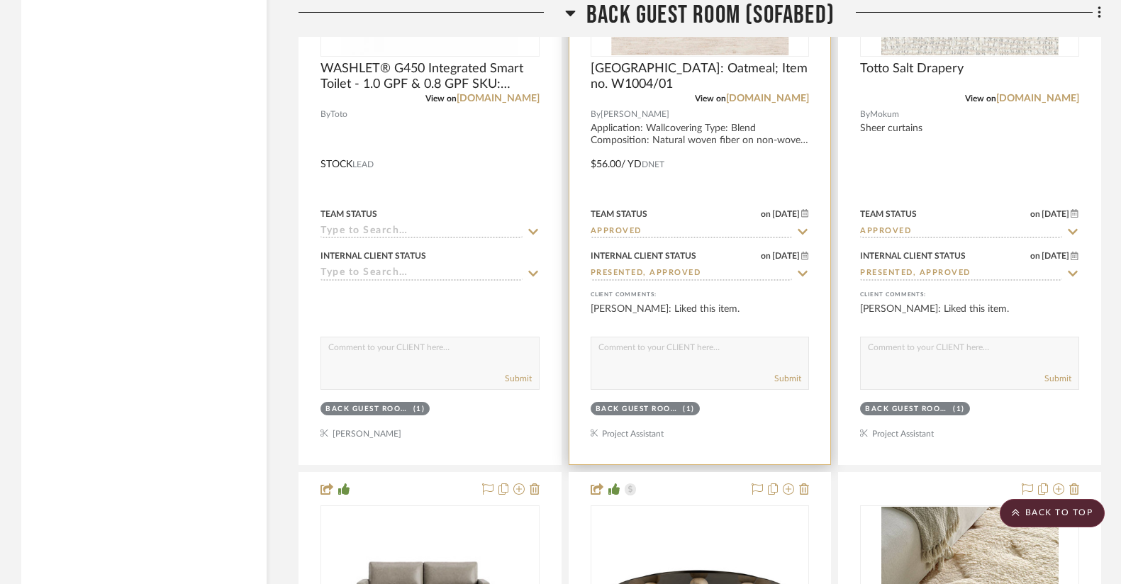
click at [802, 226] on icon at bounding box center [802, 231] width 13 height 11
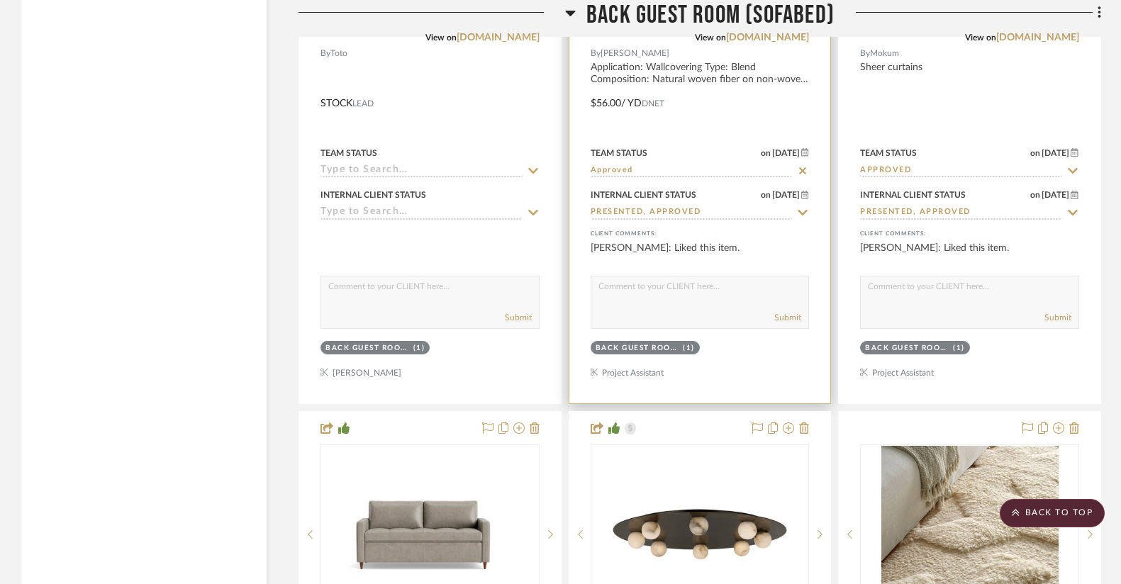
scroll to position [9968, 0]
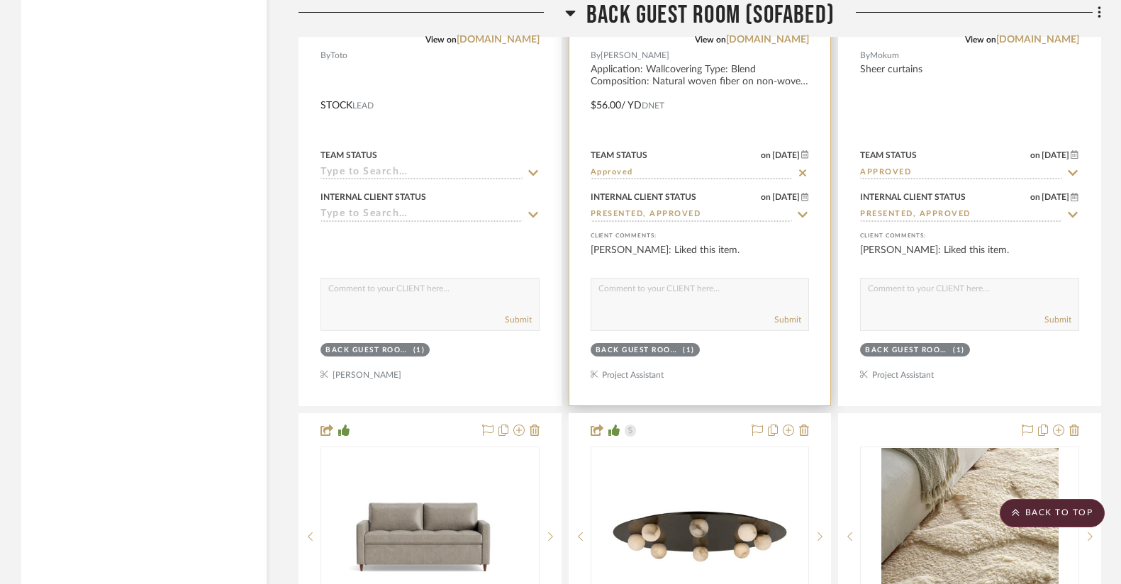
click at [708, 167] on input "Approved" at bounding box center [691, 173] width 202 height 13
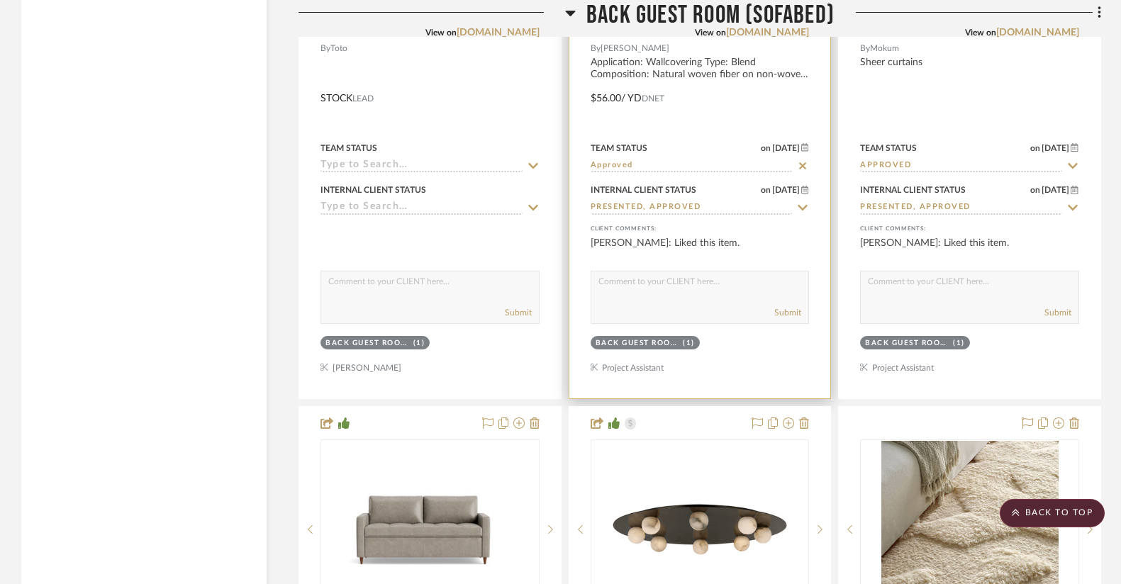
scroll to position [9977, 0]
click at [659, 158] on input "Approved" at bounding box center [691, 164] width 202 height 13
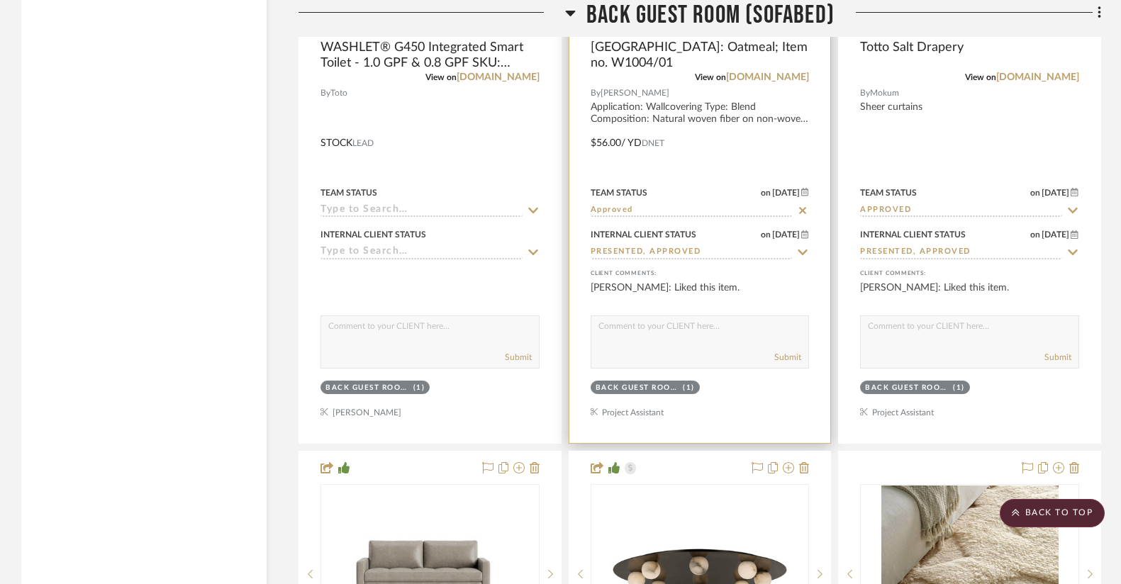
click at [641, 204] on input "Approved" at bounding box center [691, 210] width 202 height 13
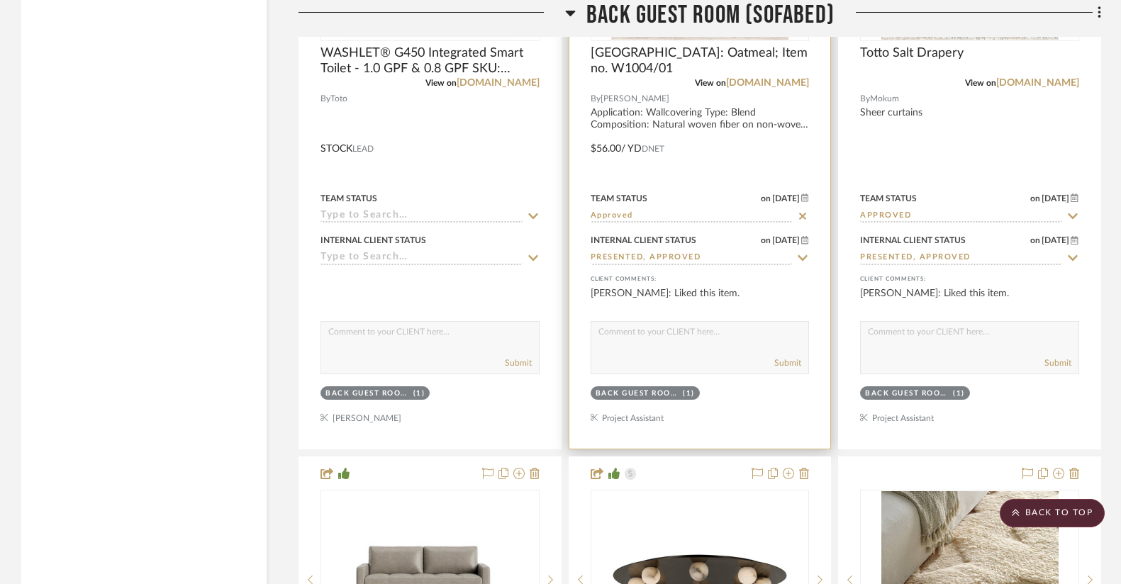
scroll to position [9930, 0]
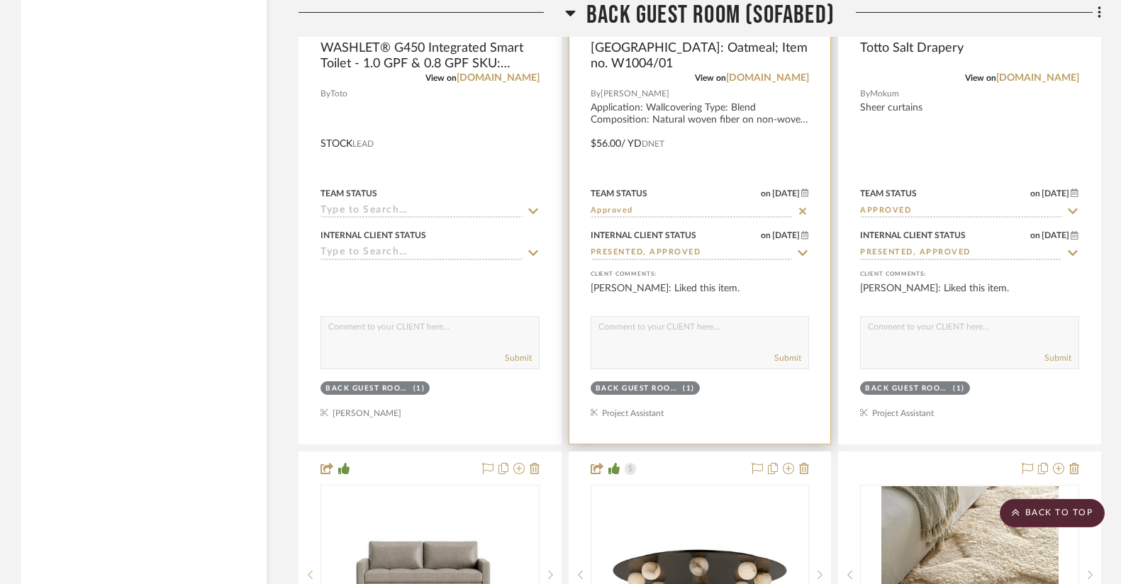
click at [654, 207] on input "Approved" at bounding box center [691, 211] width 202 height 13
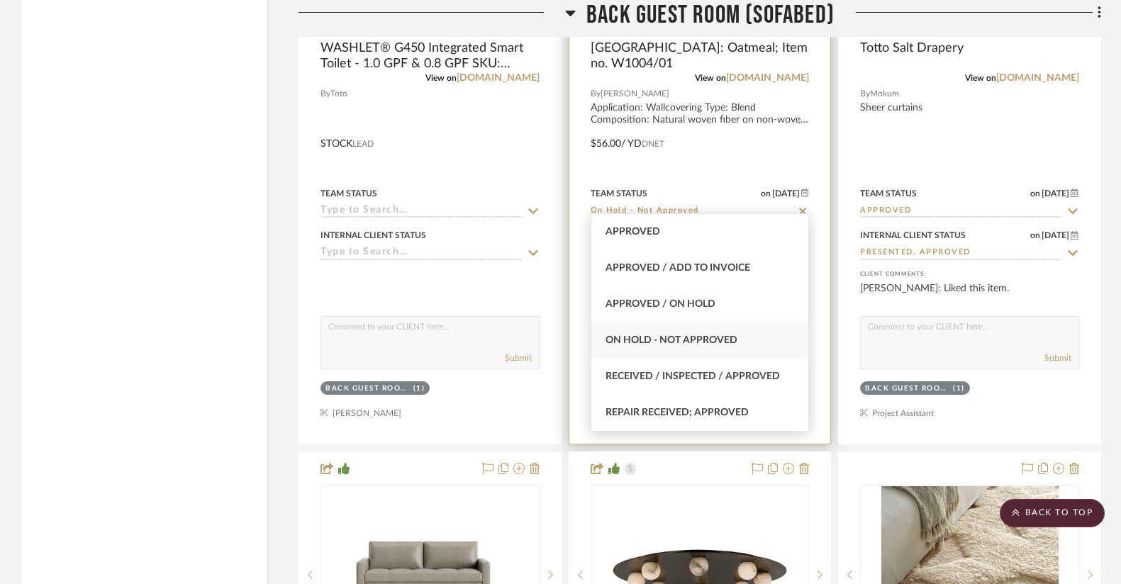
type input "Approved / On Hold"
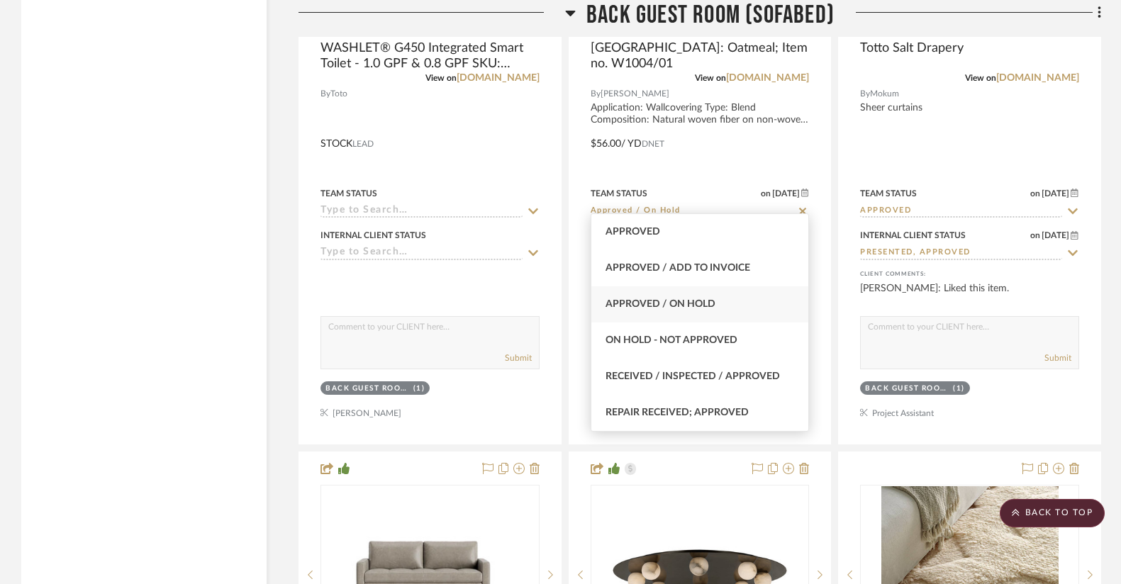
click at [664, 307] on span "Approved / On Hold" at bounding box center [660, 304] width 110 height 10
type input "[DATE]"
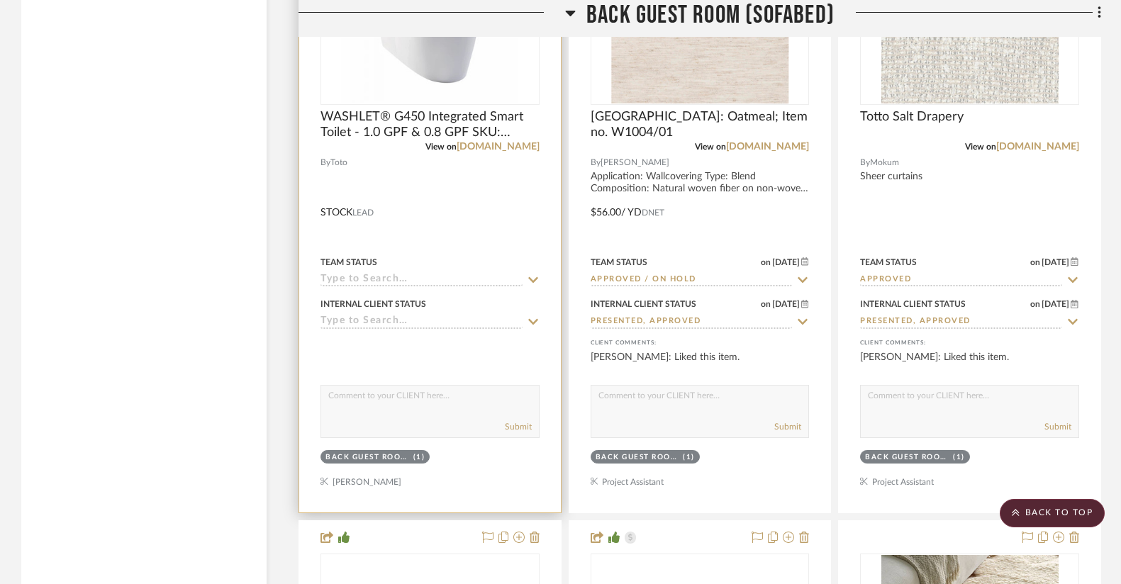
scroll to position [9833, 0]
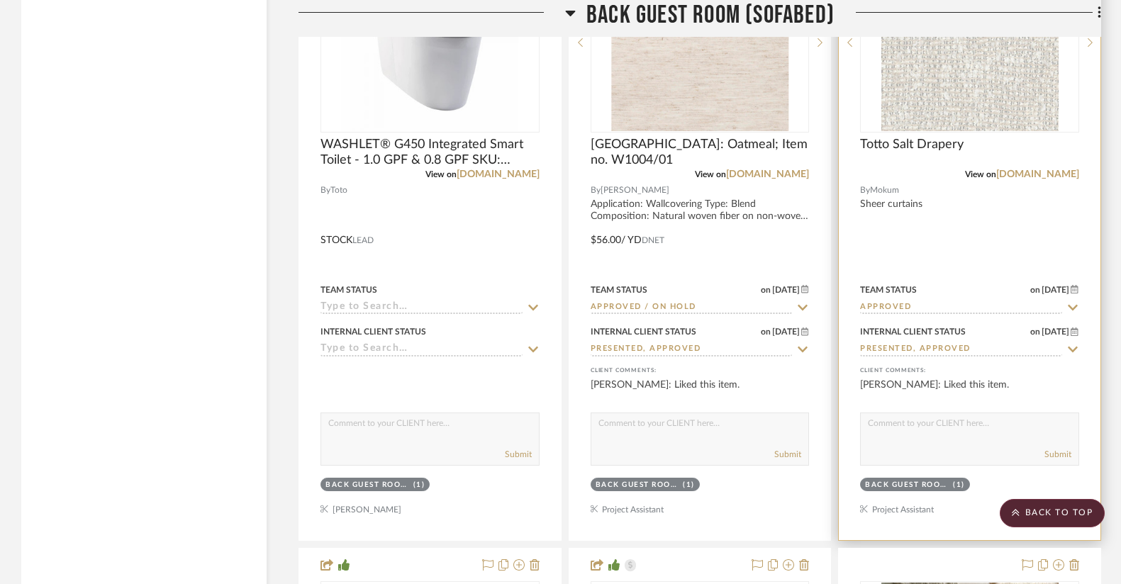
click at [885, 301] on input "Approved" at bounding box center [961, 307] width 202 height 13
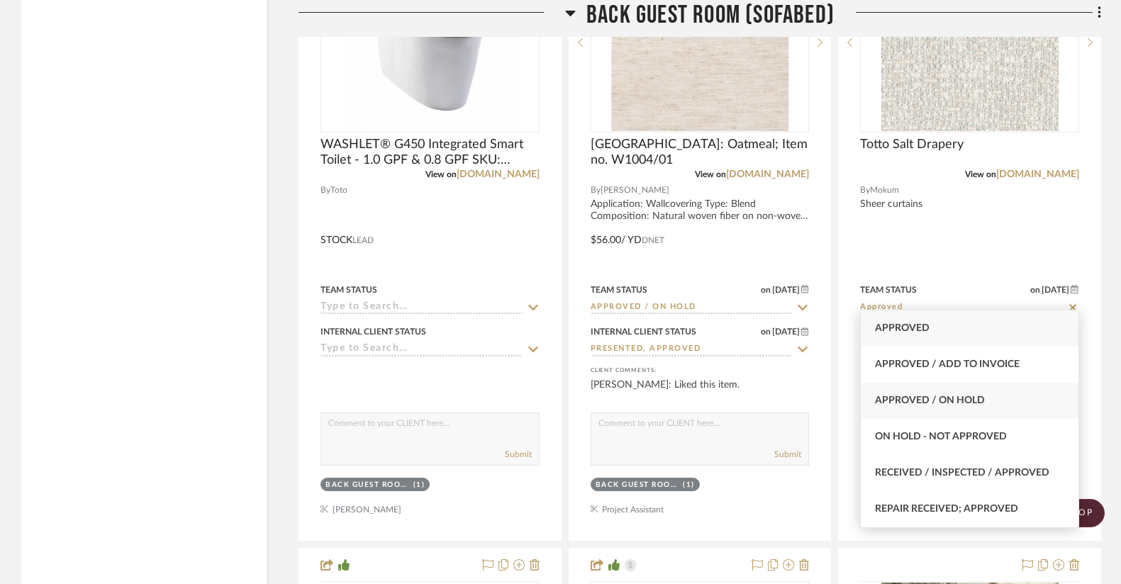
click at [929, 402] on span "Approved / On Hold" at bounding box center [930, 401] width 110 height 10
type input "[DATE]"
type input "Approved / On Hold"
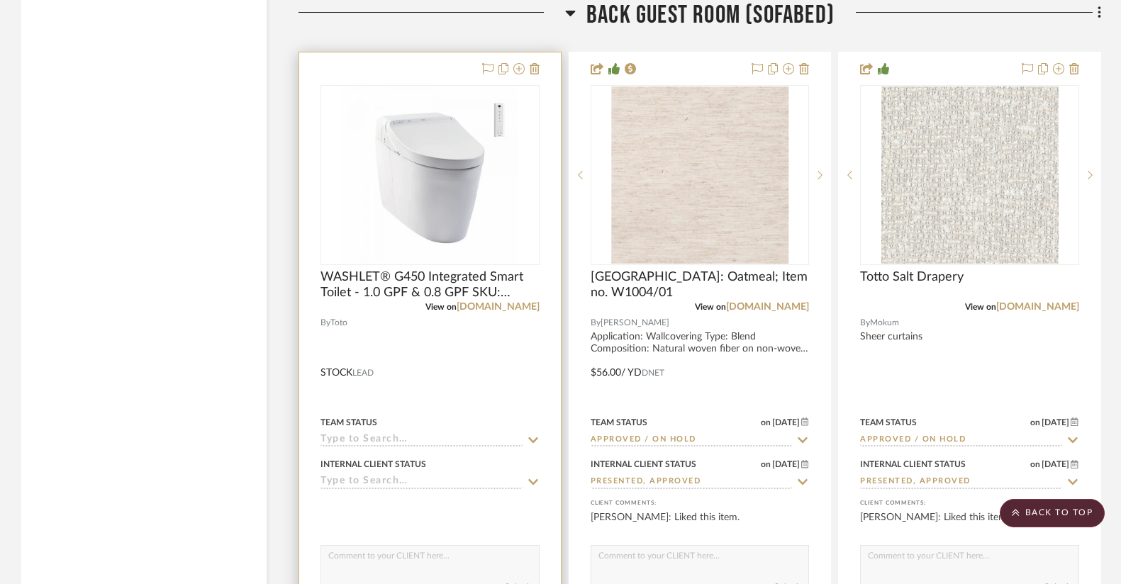
scroll to position [9699, 0]
click at [534, 65] on icon at bounding box center [534, 70] width 10 height 11
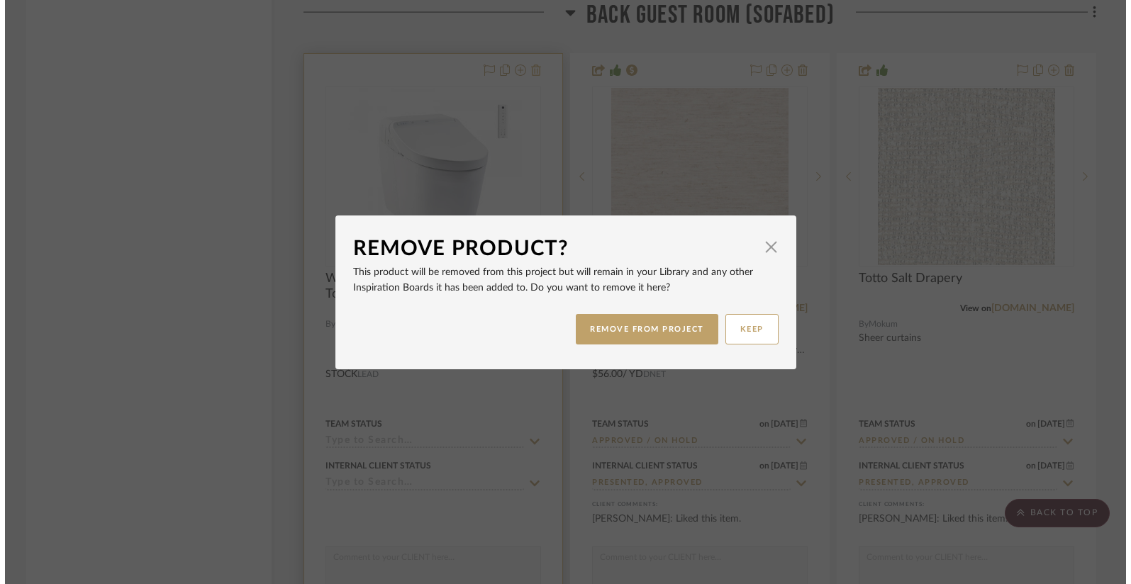
scroll to position [0, 0]
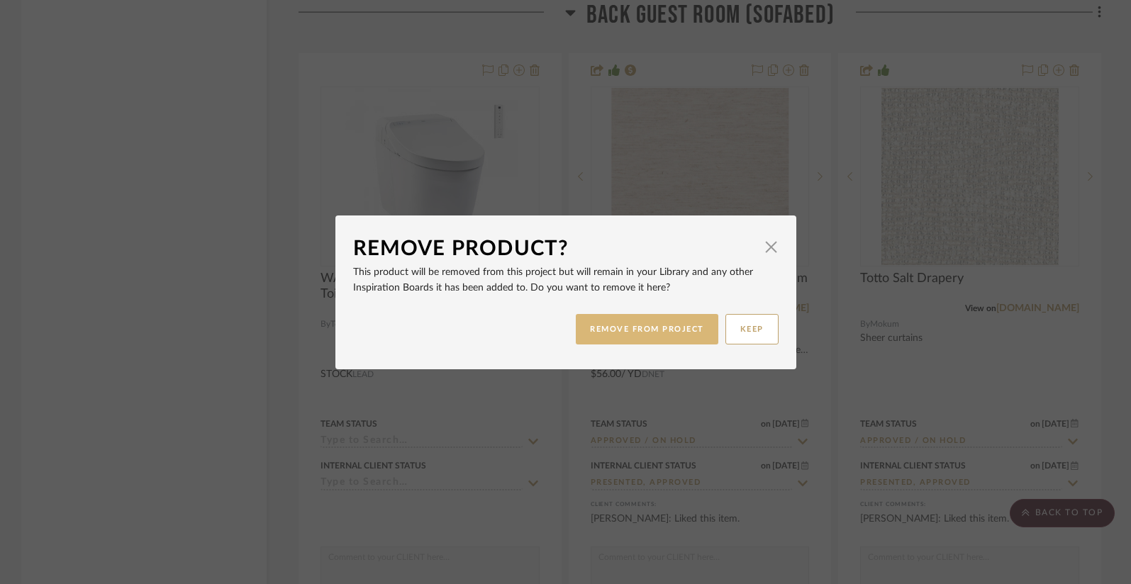
click at [637, 333] on button "REMOVE FROM PROJECT" at bounding box center [647, 329] width 142 height 30
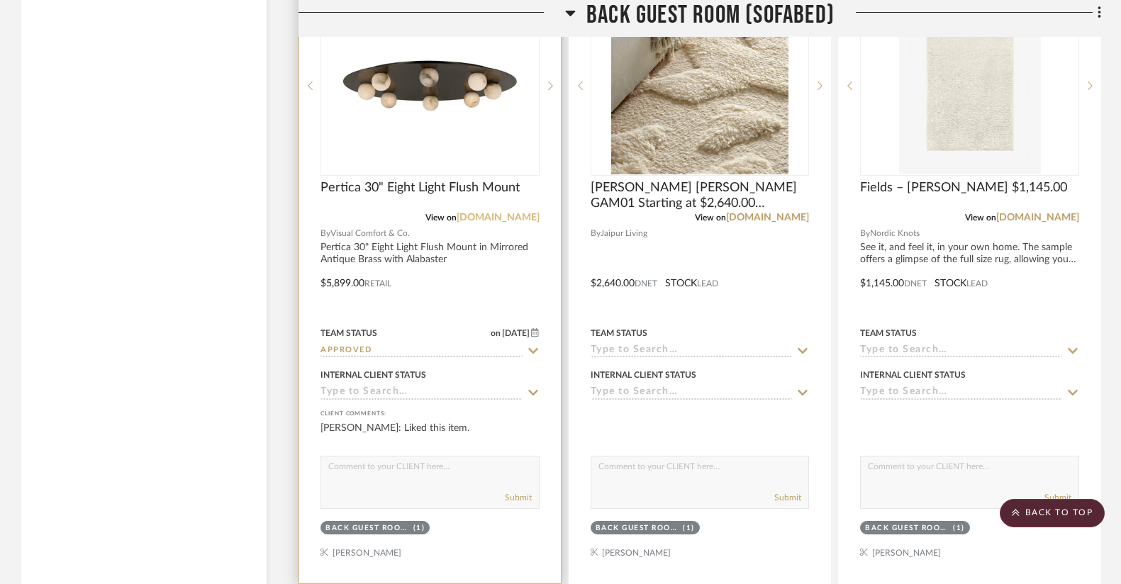
scroll to position [10425, 0]
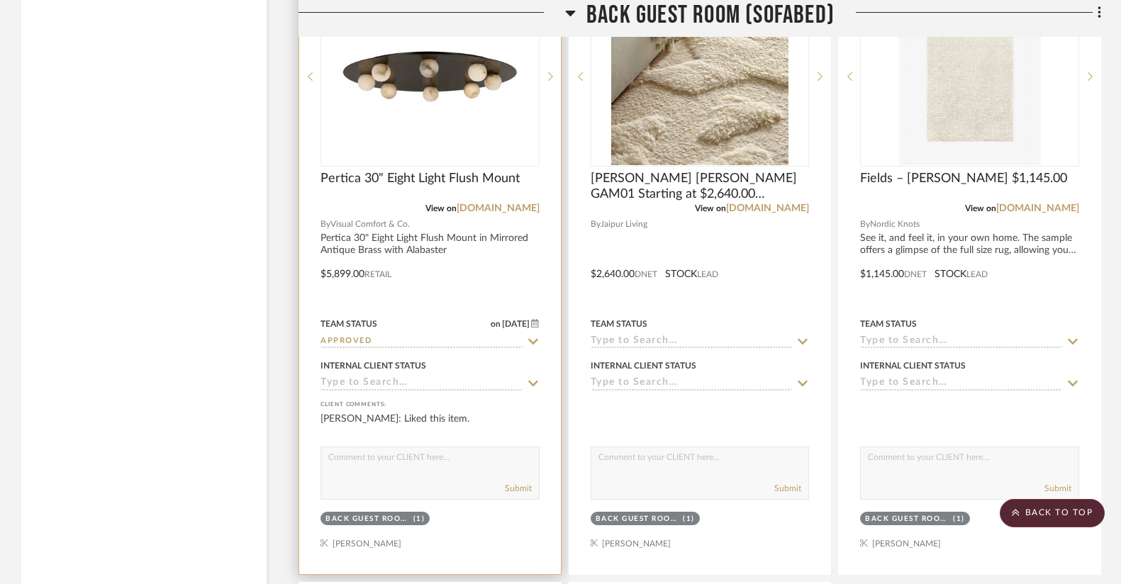
click at [534, 378] on icon at bounding box center [533, 383] width 13 height 11
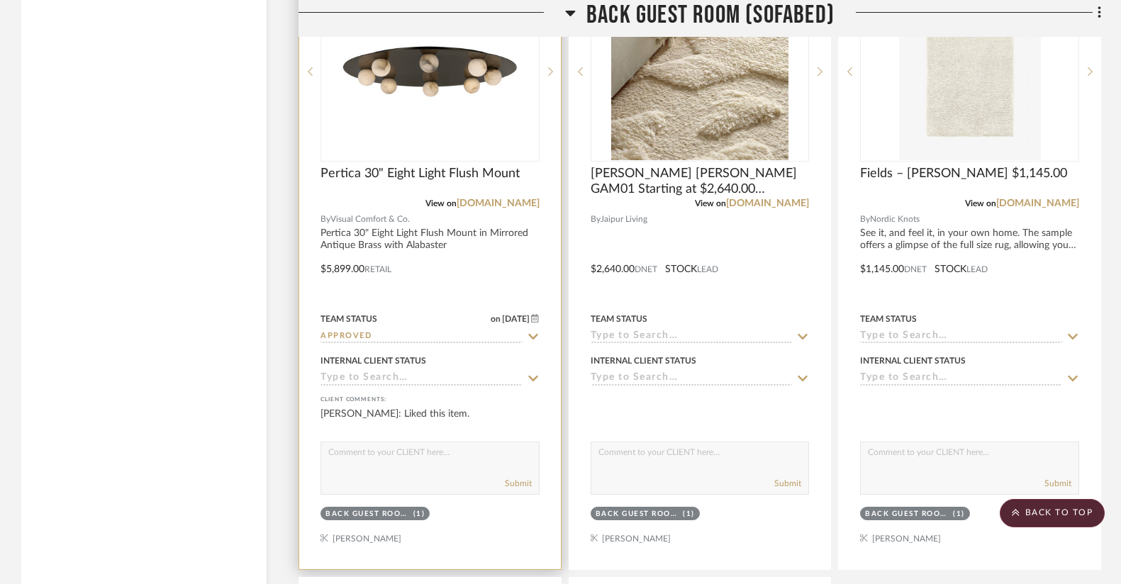
click at [488, 372] on input at bounding box center [421, 378] width 202 height 13
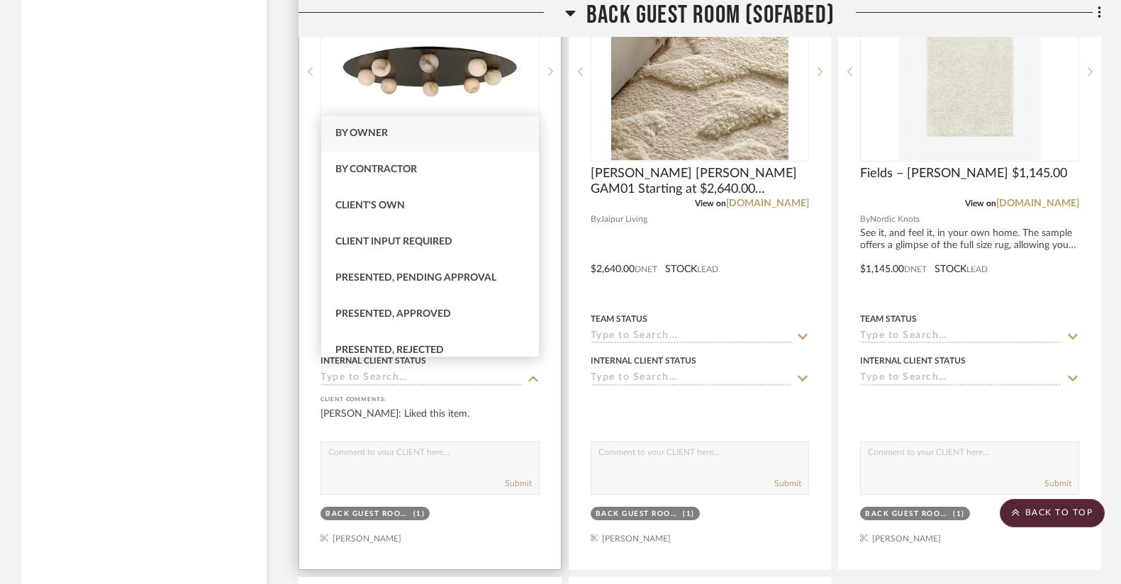
scroll to position [10434, 0]
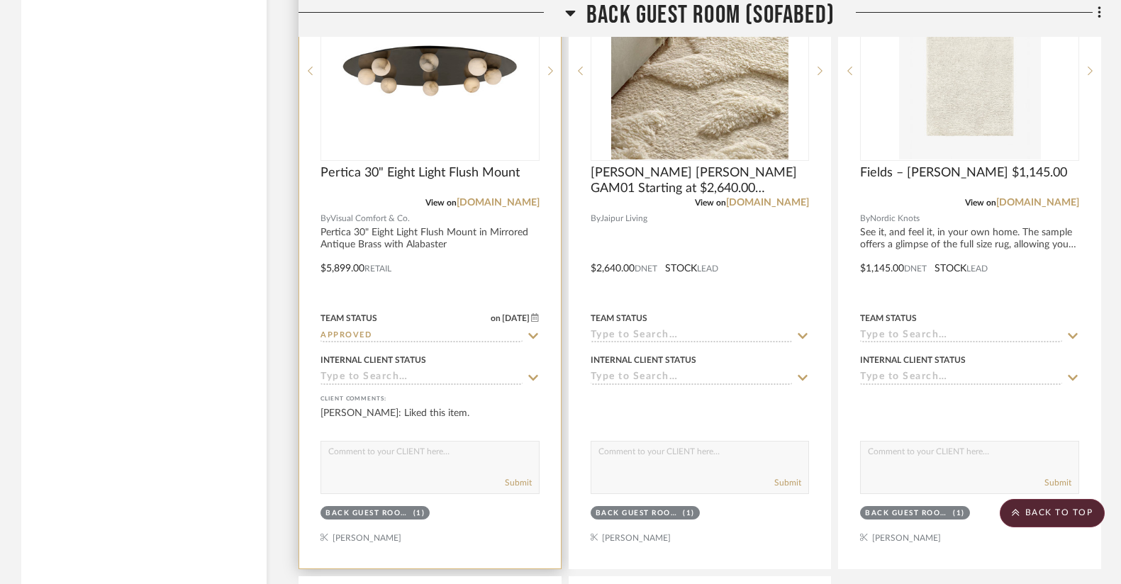
click at [488, 371] on input at bounding box center [421, 377] width 202 height 13
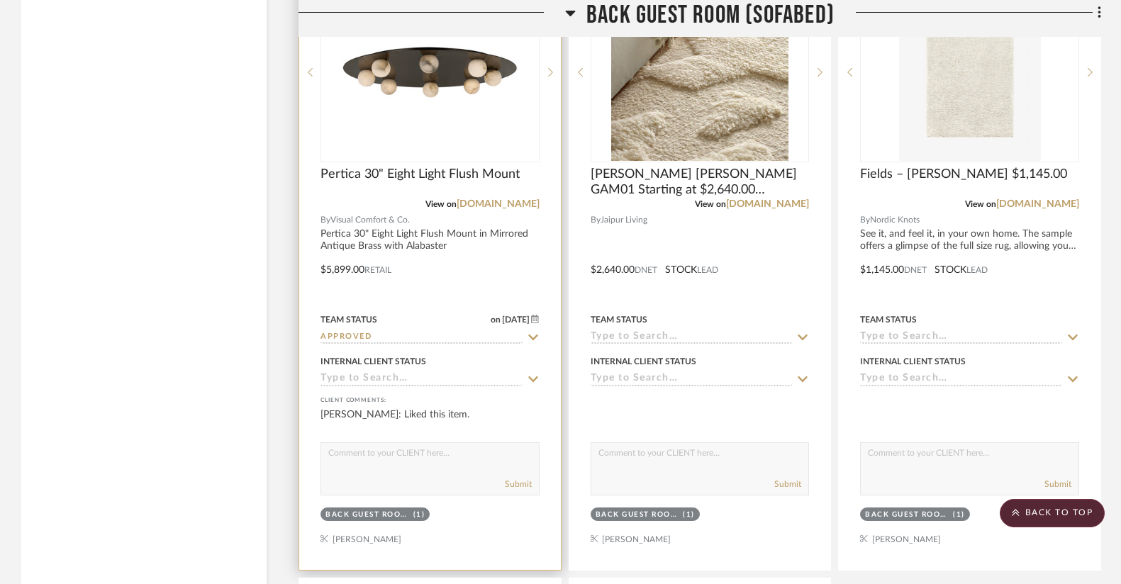
click at [532, 335] on icon at bounding box center [533, 338] width 10 height 6
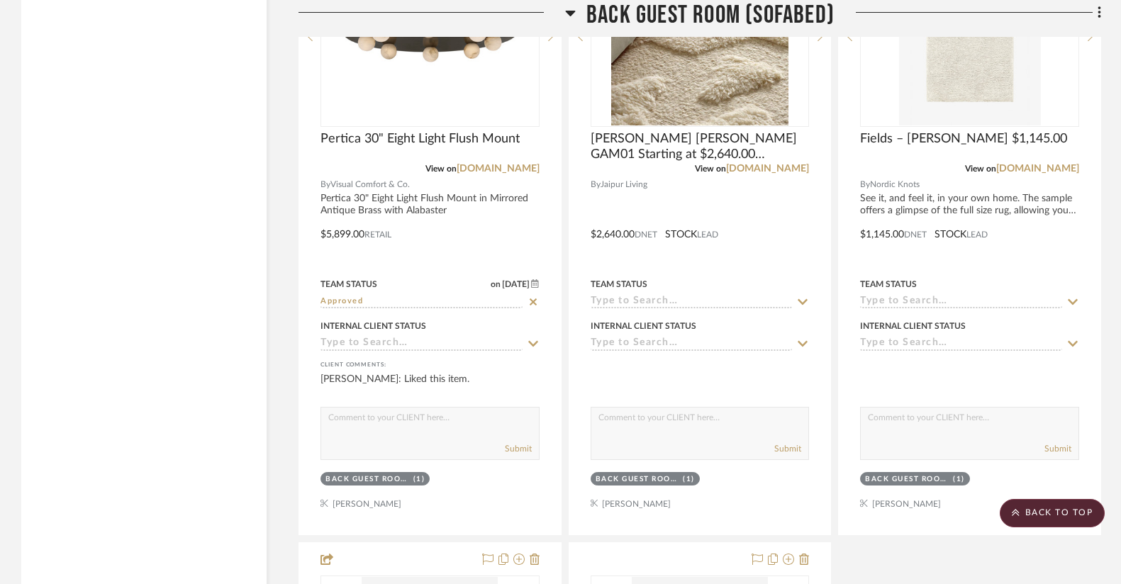
scroll to position [10478, 0]
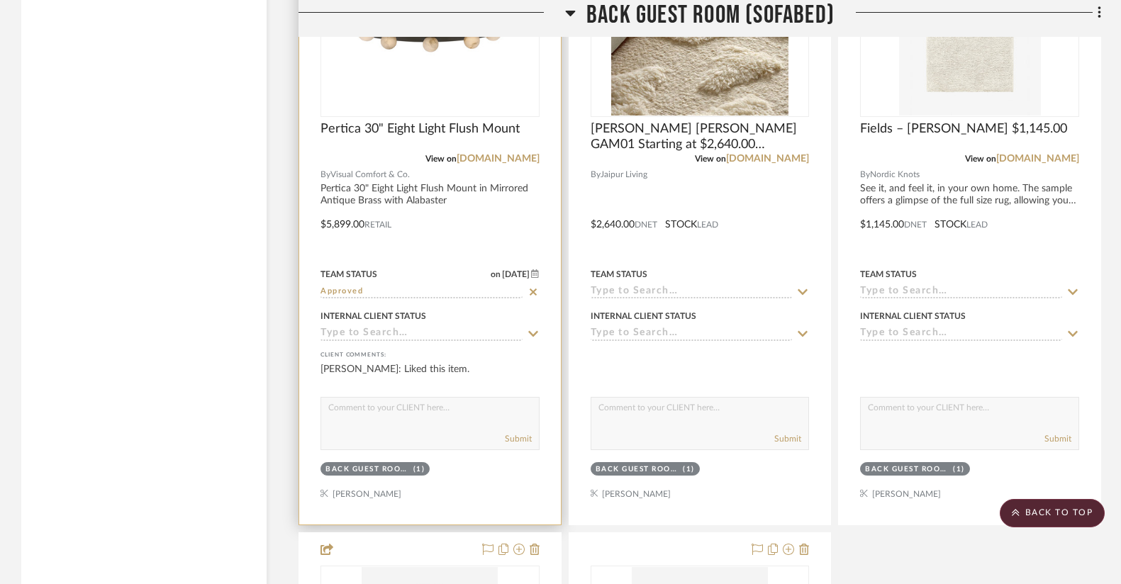
click at [386, 288] on input "Approved" at bounding box center [421, 292] width 202 height 13
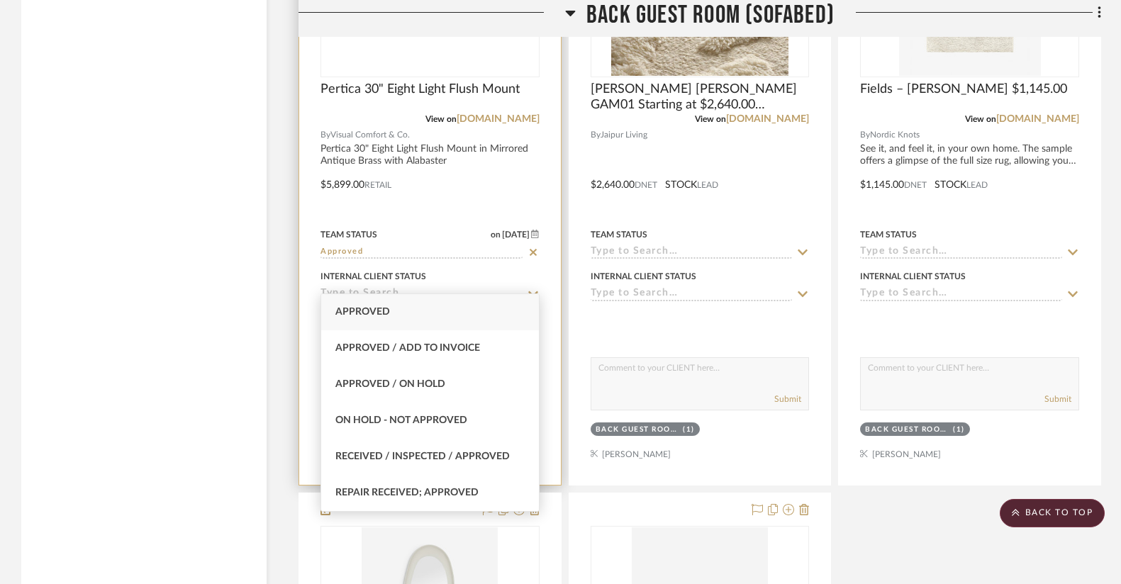
scroll to position [10519, 0]
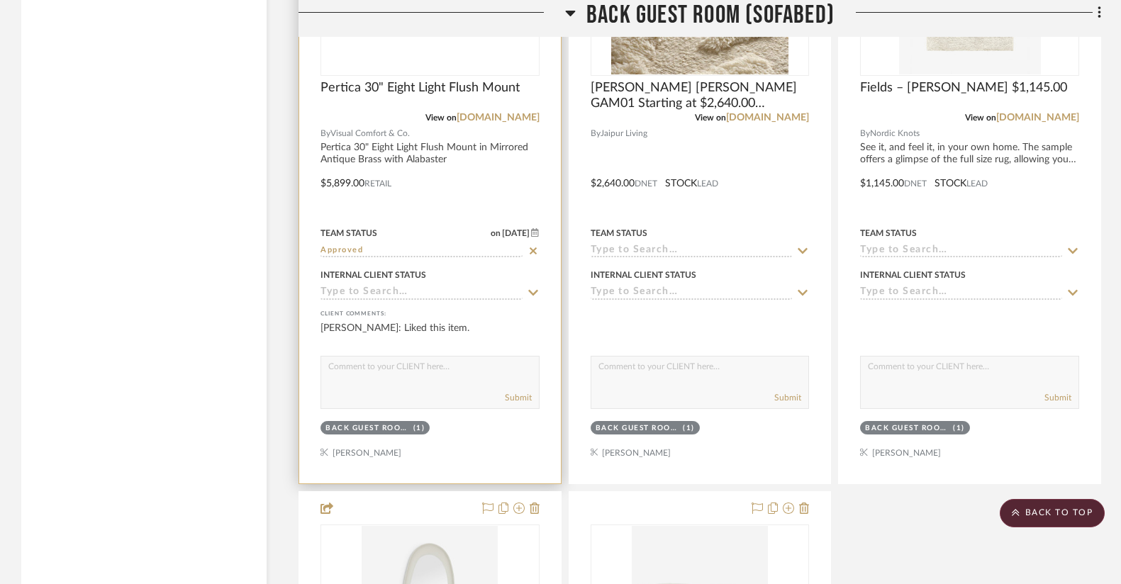
click at [394, 245] on input "Approved" at bounding box center [421, 251] width 202 height 13
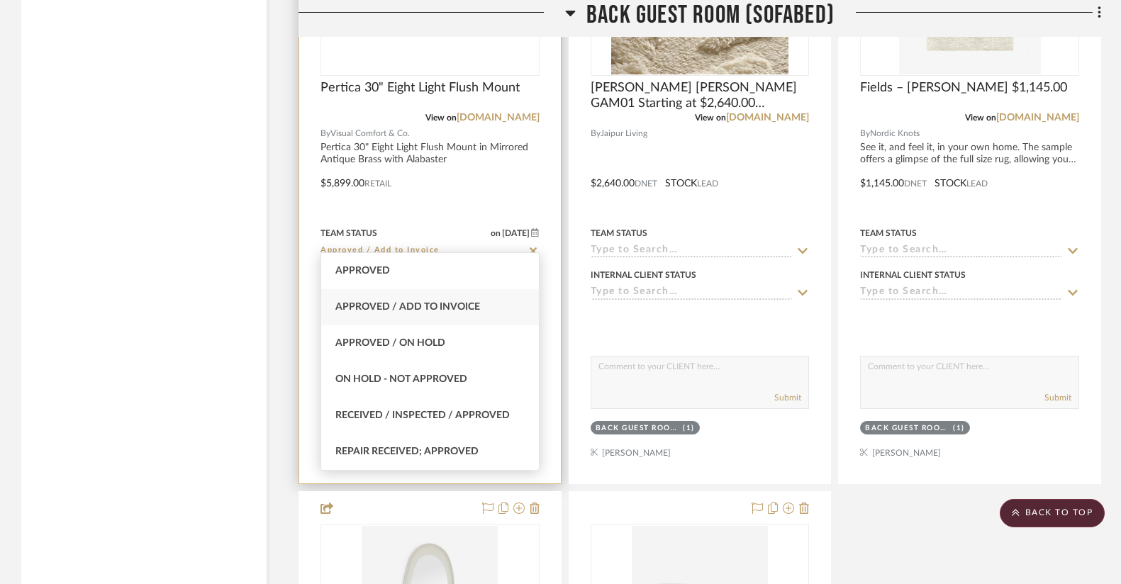
type input "Approved"
click at [415, 172] on div at bounding box center [430, 173] width 262 height 620
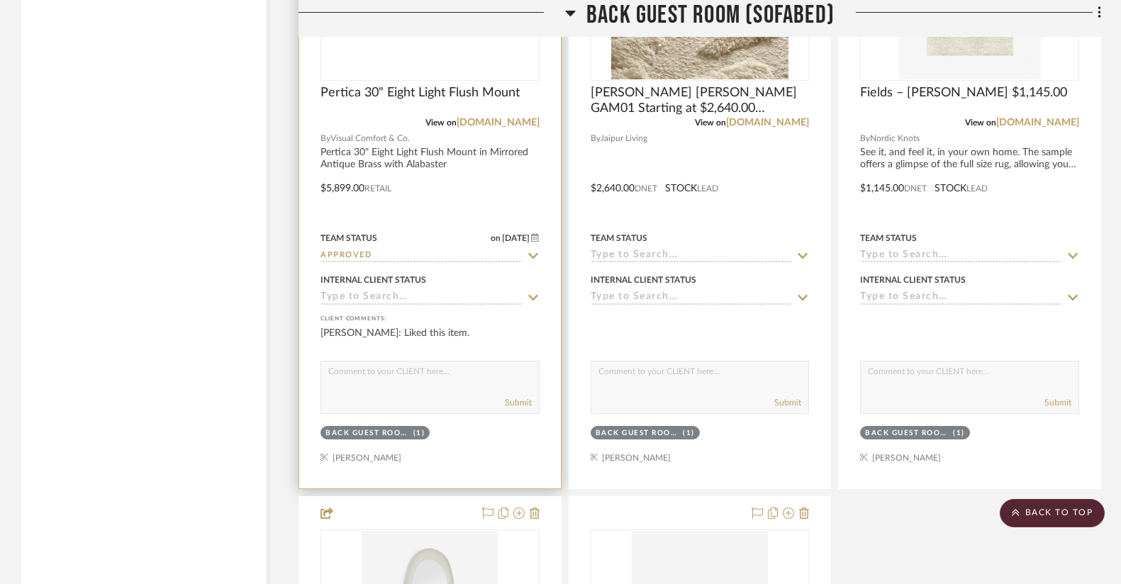
click at [420, 291] on input at bounding box center [421, 297] width 202 height 13
click at [534, 291] on icon at bounding box center [533, 296] width 13 height 11
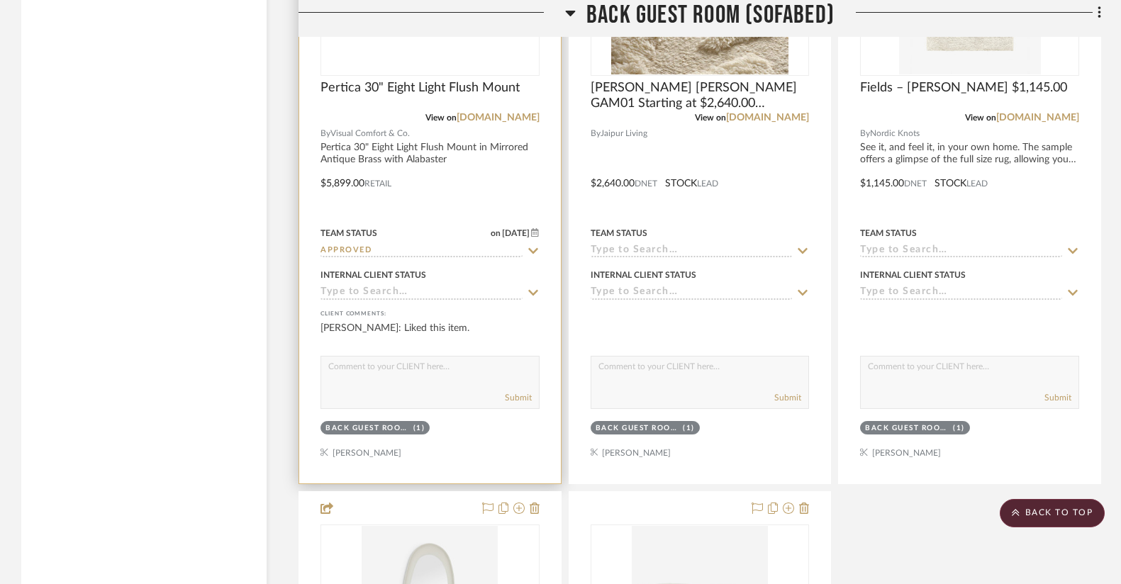
click at [495, 288] on input at bounding box center [421, 292] width 202 height 13
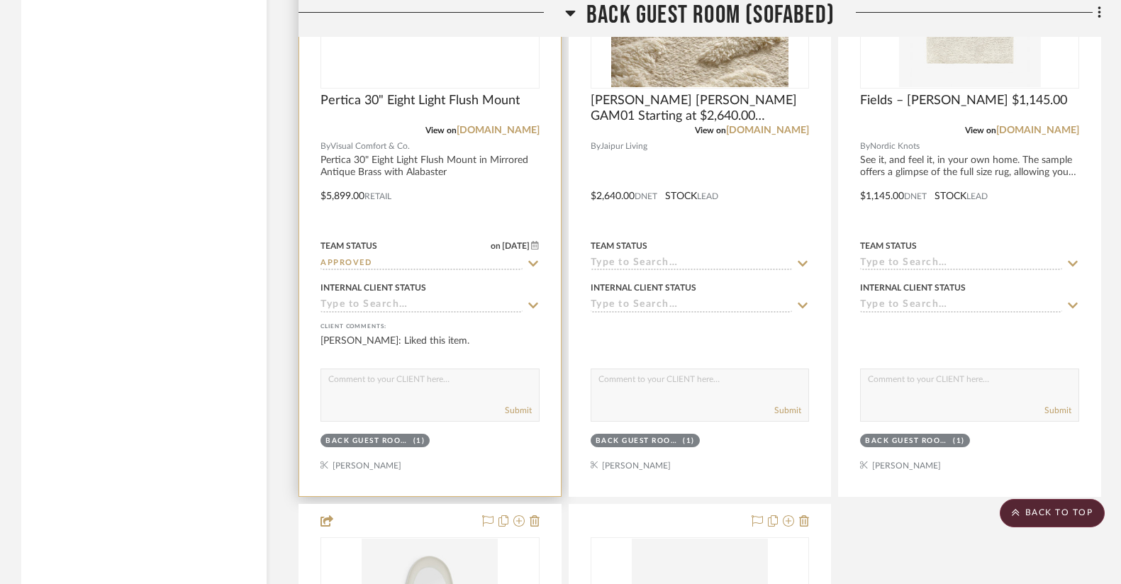
click at [420, 285] on div "Internal Client Status" at bounding box center [429, 296] width 219 height 34
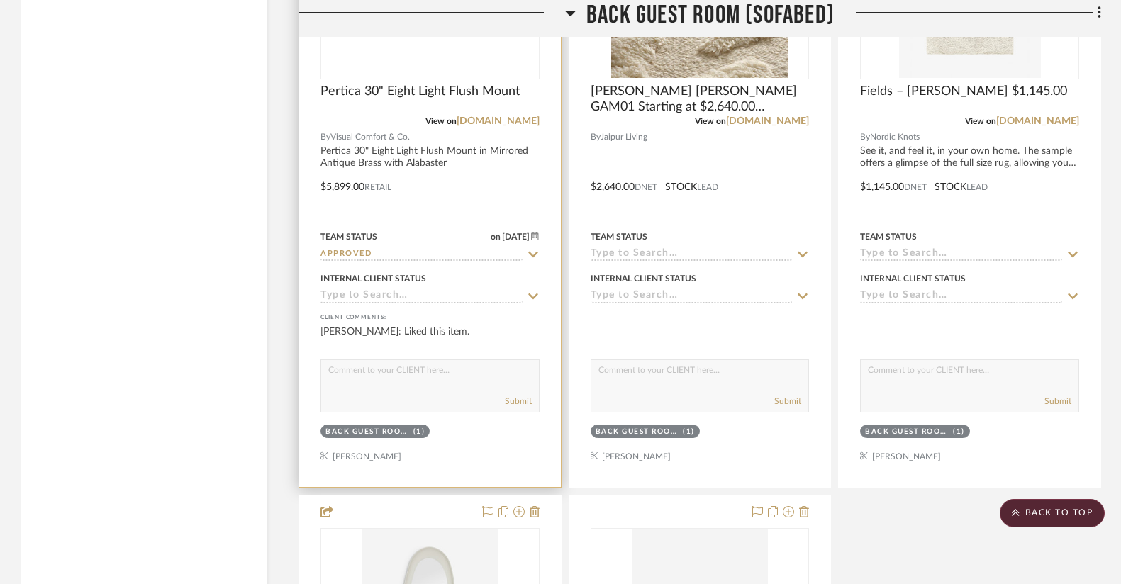
click at [534, 291] on icon at bounding box center [533, 296] width 13 height 11
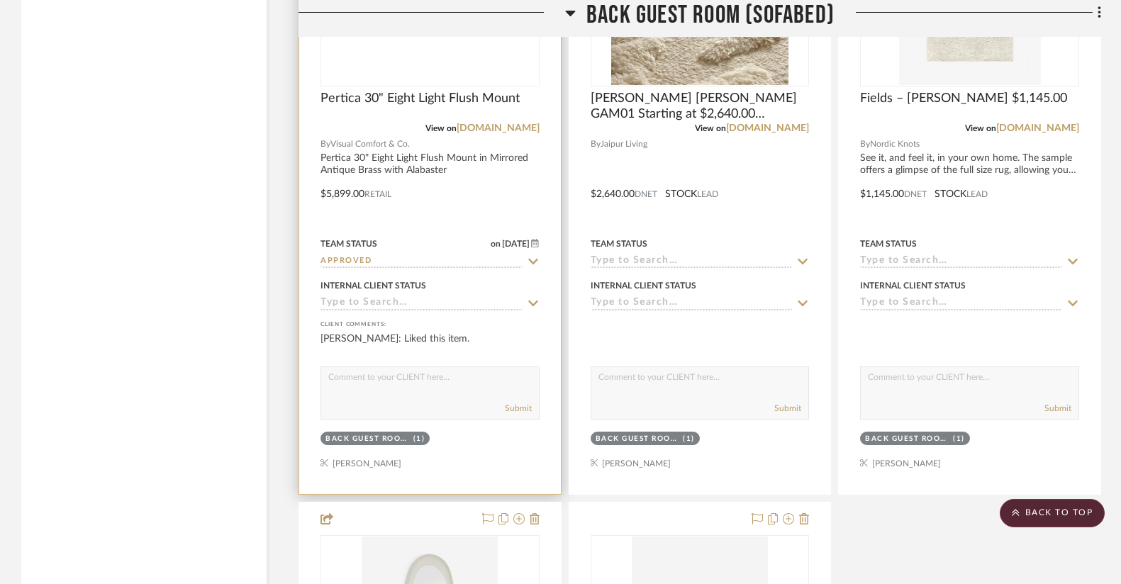
scroll to position [10508, 0]
click at [534, 298] on icon at bounding box center [533, 303] width 13 height 11
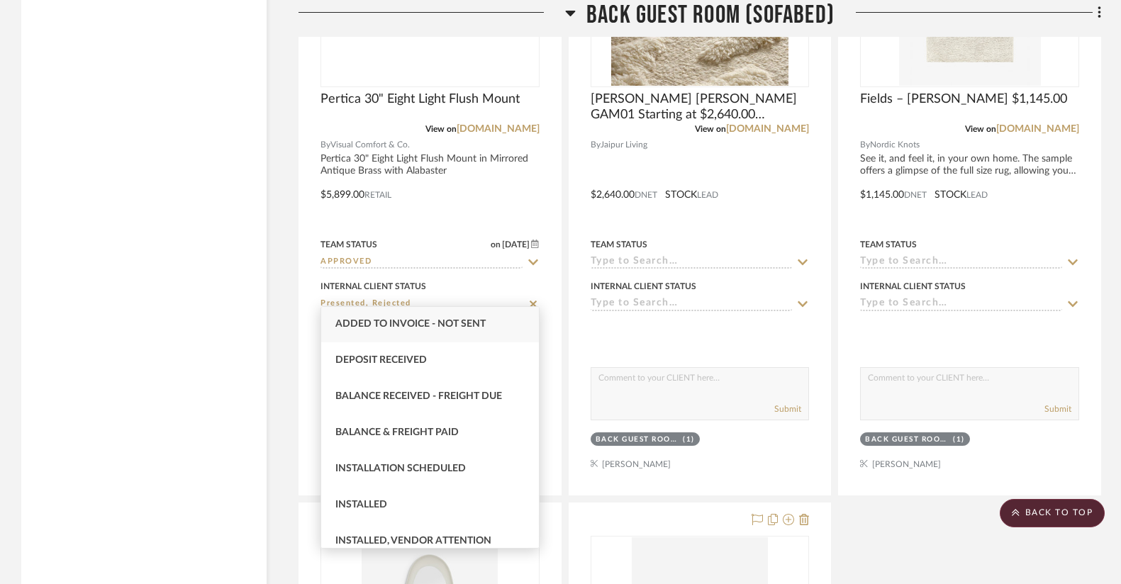
scroll to position [218, 0]
type input "By Owner"
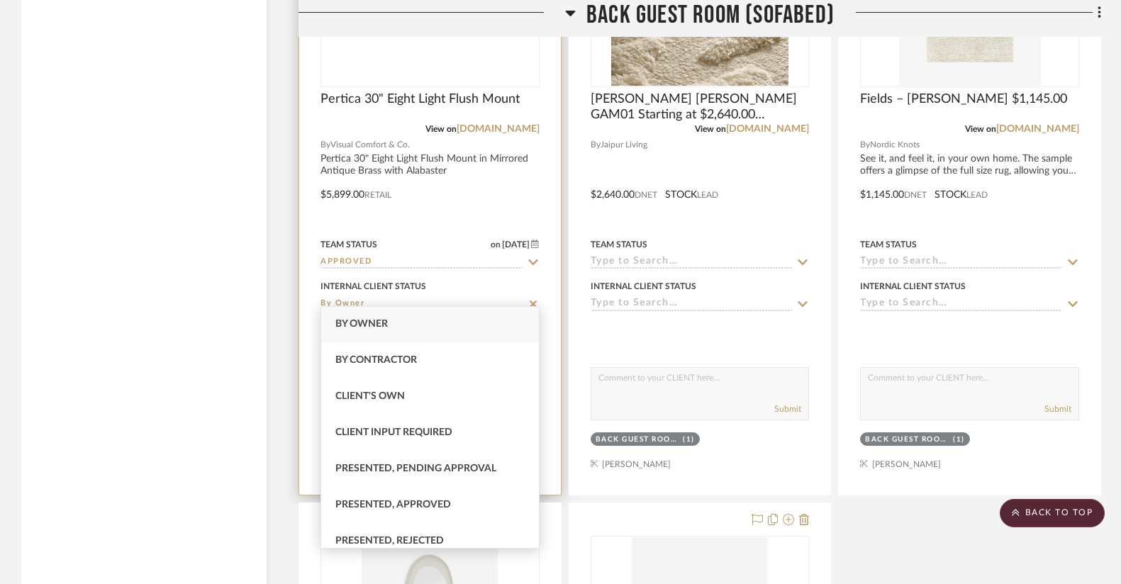
click at [349, 256] on input "Approved" at bounding box center [421, 262] width 202 height 13
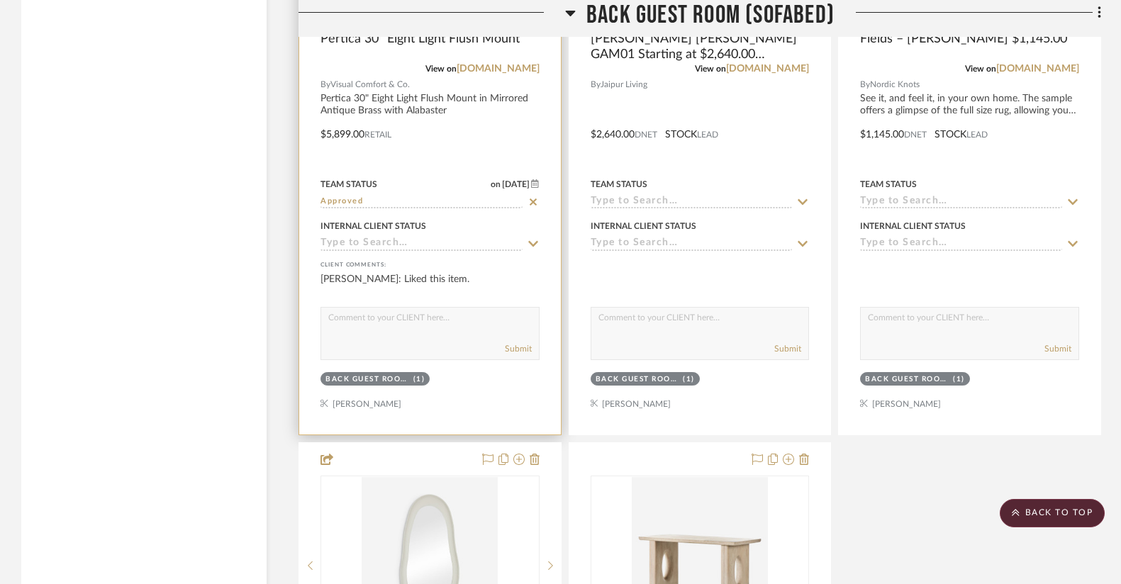
scroll to position [10567, 0]
click at [405, 179] on div "Team Status on [DATE]" at bounding box center [429, 185] width 219 height 13
click at [361, 315] on textarea at bounding box center [430, 321] width 218 height 27
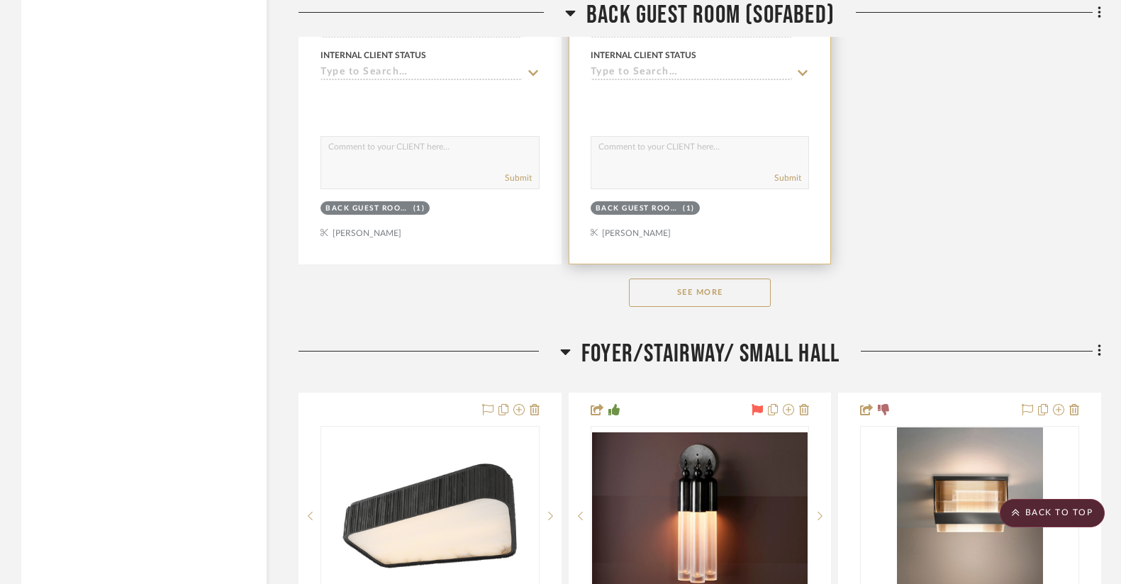
scroll to position [11423, 0]
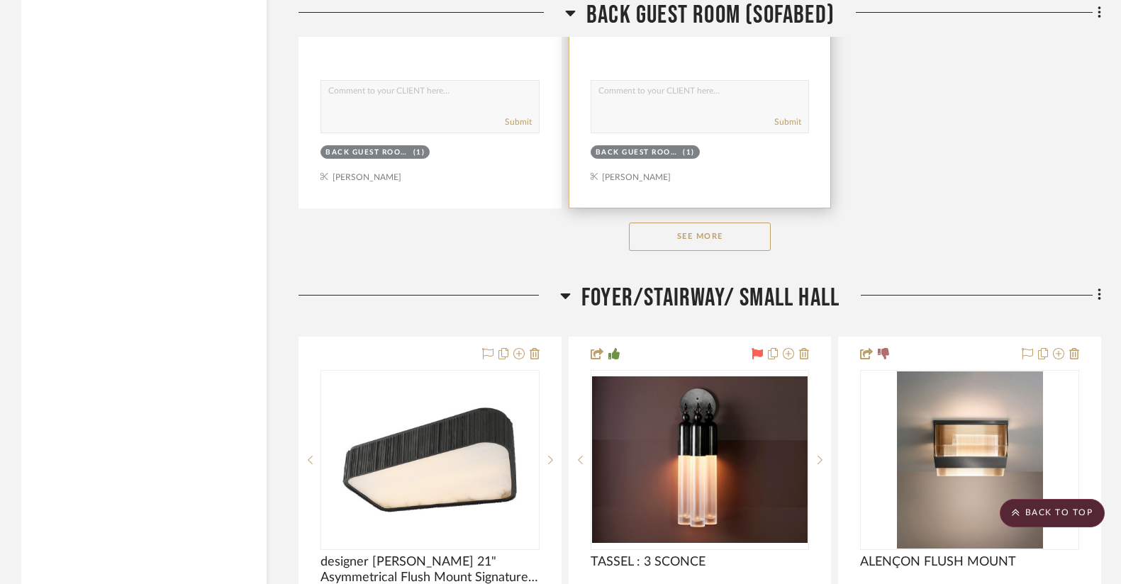
click at [736, 223] on button "See More" at bounding box center [700, 237] width 142 height 28
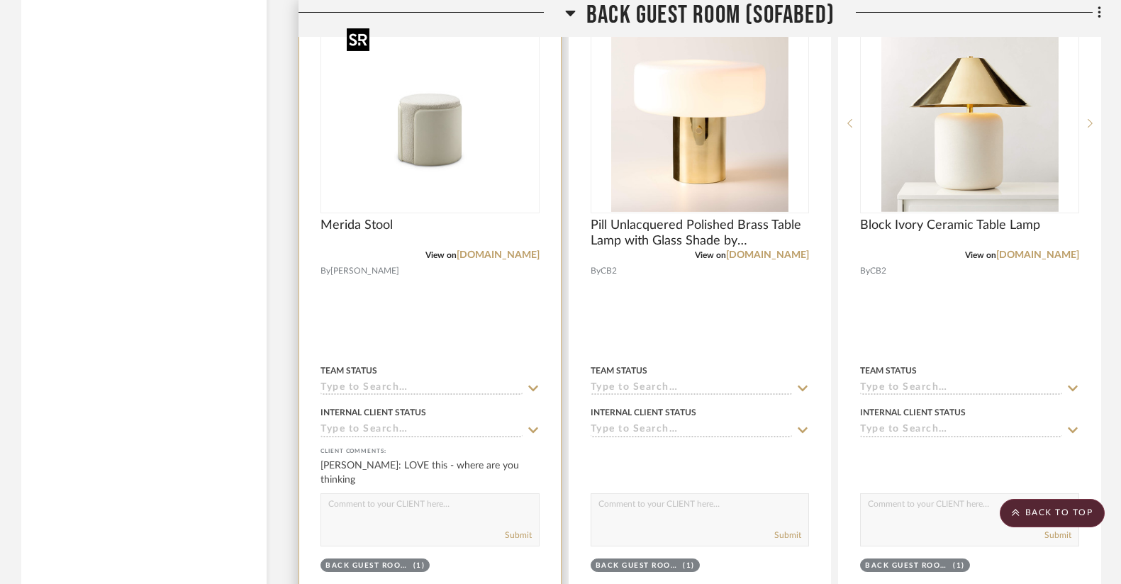
scroll to position [11640, 0]
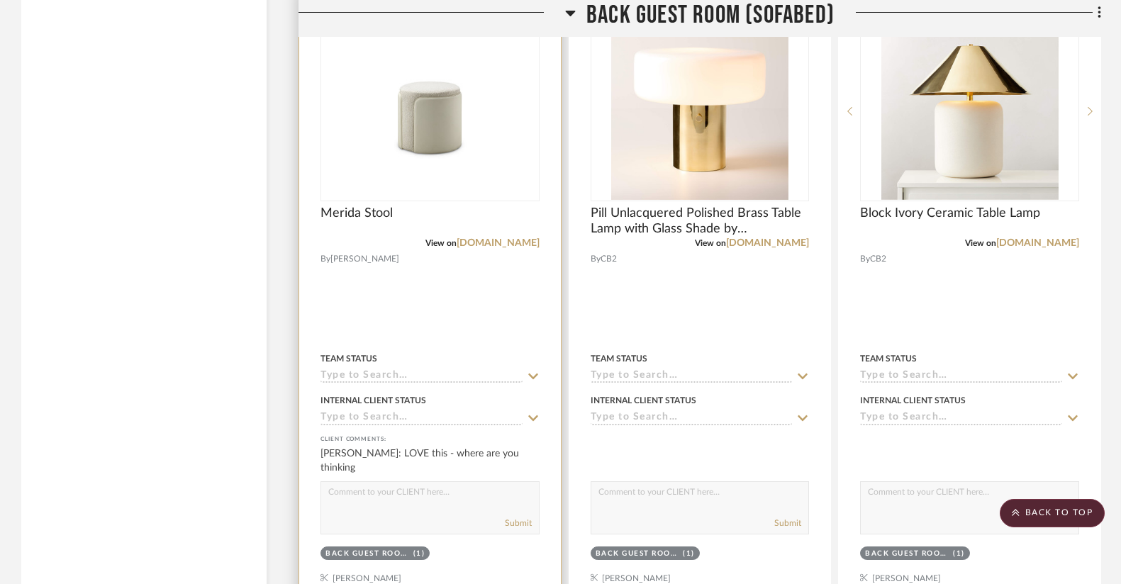
click at [364, 486] on textarea at bounding box center [430, 495] width 218 height 27
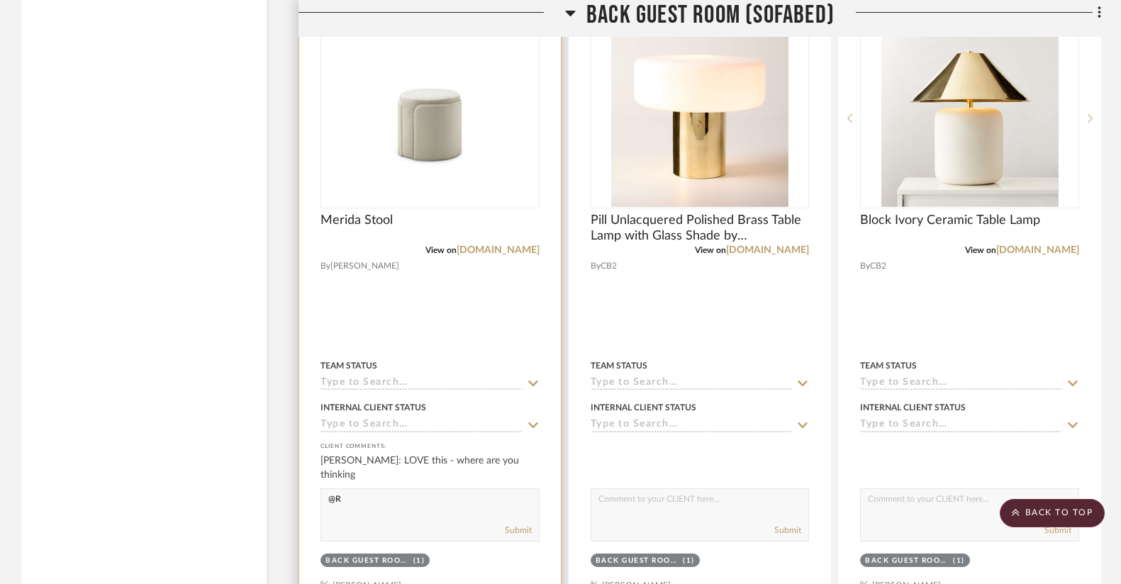
type textarea "@"
click at [430, 496] on textarea "Could go in Max's old room to tuck under Rimadesion desk, and/or 1-2 in the sof…" at bounding box center [430, 502] width 218 height 27
click at [437, 497] on textarea "Could go in Max's old room to tuck under Rimadesion desk, and/or 1-2 in the sof…" at bounding box center [430, 502] width 218 height 27
click at [513, 493] on textarea "Could go in Max's old room to tuck under Rimadesion desk, and/or 1 in the sofa …" at bounding box center [430, 502] width 218 height 27
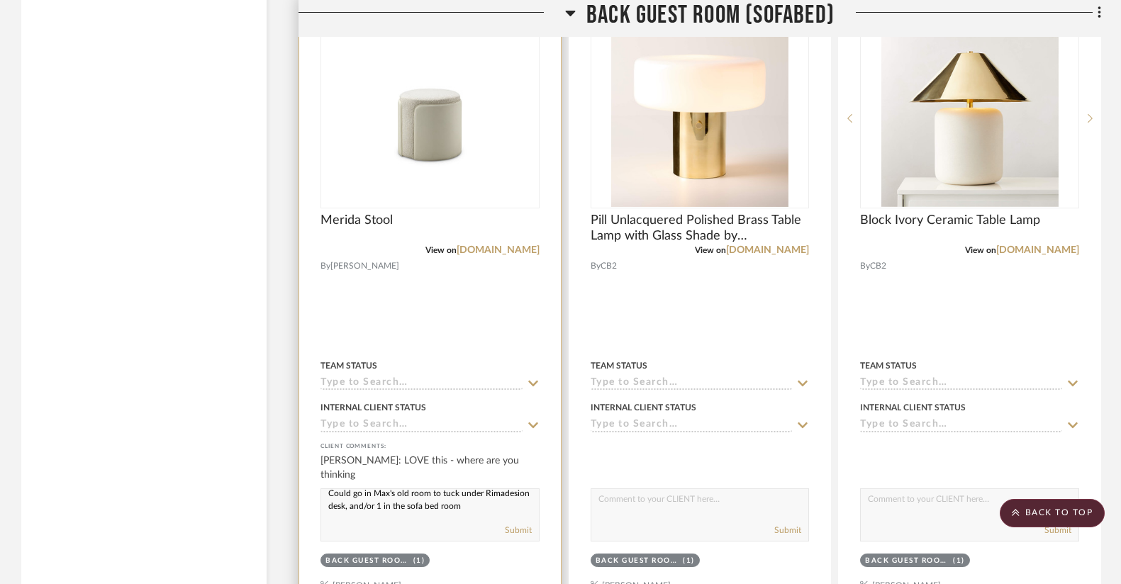
click at [371, 493] on textarea "Could go in Max's old room to tuck under Rimadesion desk, and/or 1 in the sofa …" at bounding box center [430, 502] width 218 height 27
type textarea "Could go in Max's old room to tuck under Rimadesio desk, and/or 1 in the sofa b…"
click at [520, 524] on button "Submit" at bounding box center [518, 530] width 27 height 13
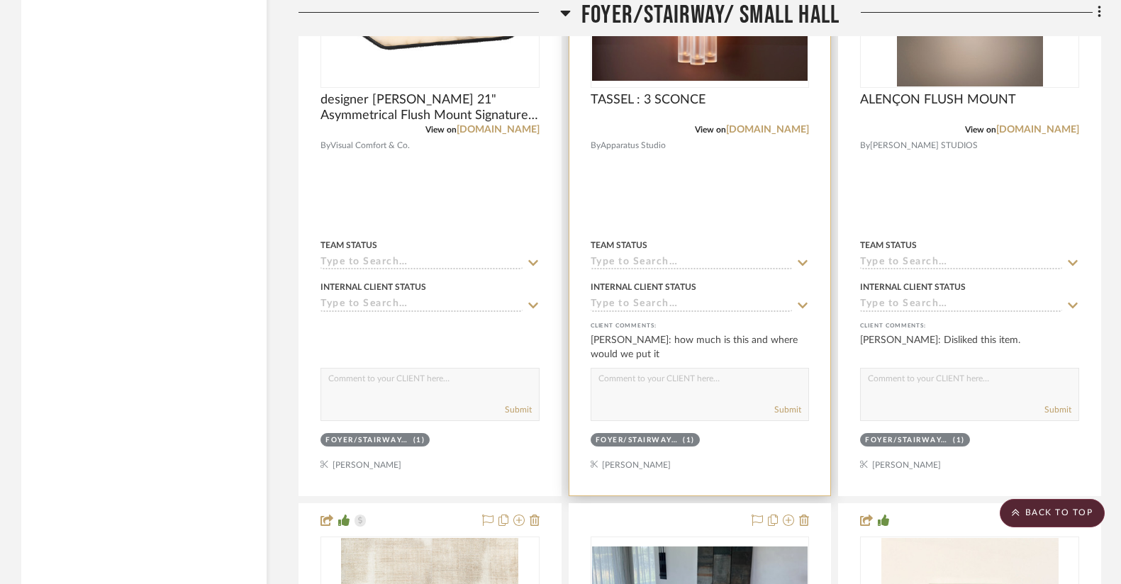
scroll to position [13137, 0]
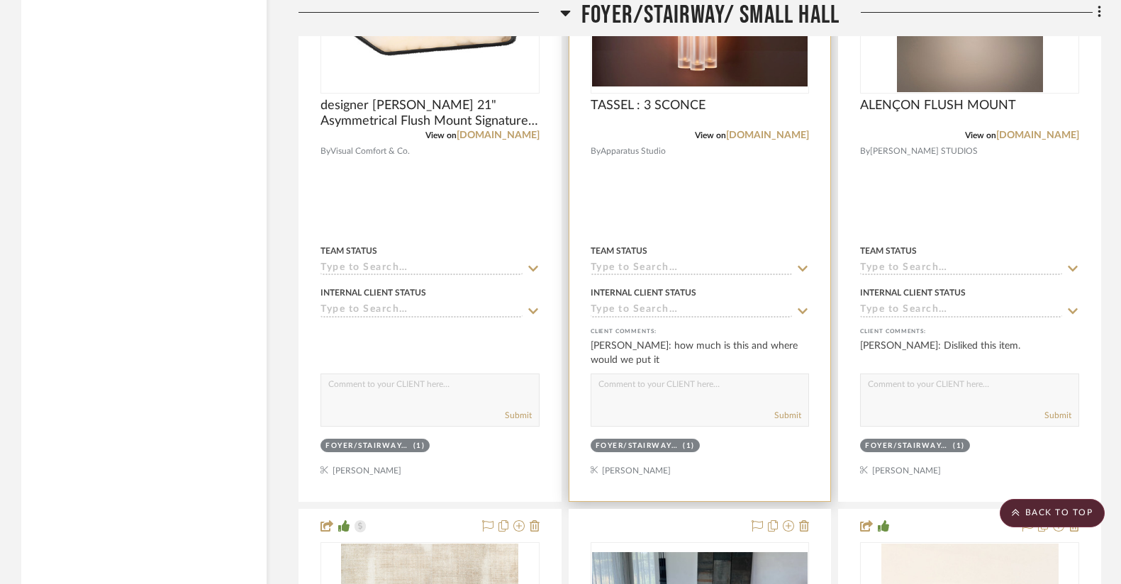
click at [623, 374] on textarea at bounding box center [700, 387] width 218 height 27
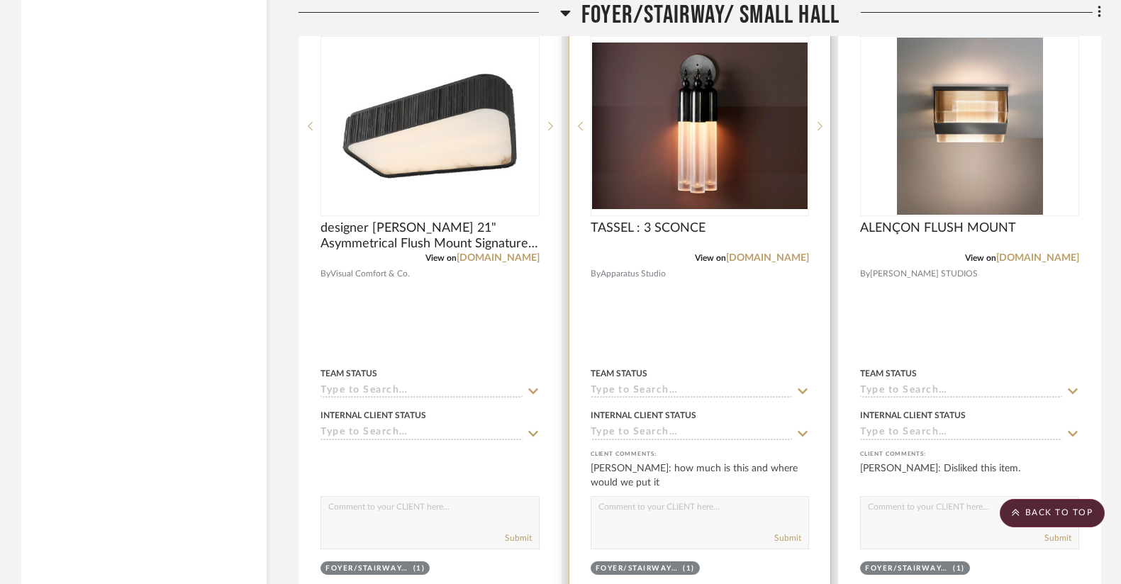
scroll to position [13017, 0]
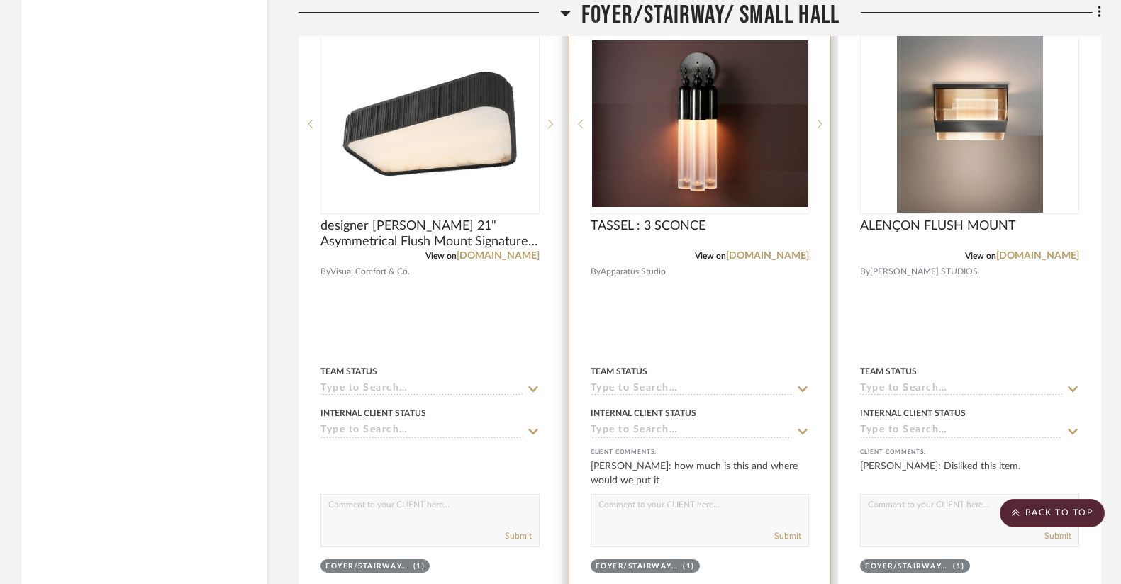
click at [666, 497] on textarea at bounding box center [700, 508] width 218 height 27
type textarea "M"
click at [617, 495] on textarea "THis would go in the Foyer" at bounding box center [700, 508] width 218 height 27
click at [736, 495] on textarea "This would go in the Foyer" at bounding box center [700, 508] width 218 height 27
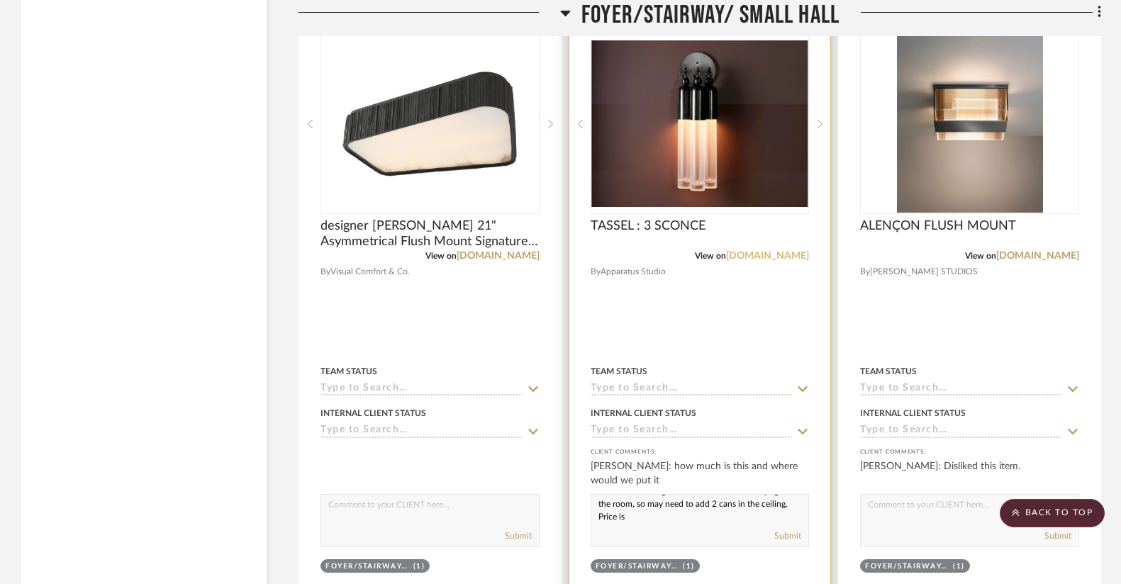
click at [741, 251] on link "[DOMAIN_NAME]" at bounding box center [767, 256] width 83 height 10
click at [671, 501] on textarea "This would go in the Foyer instead of overhead light. On the left. It might be …" at bounding box center [700, 508] width 218 height 27
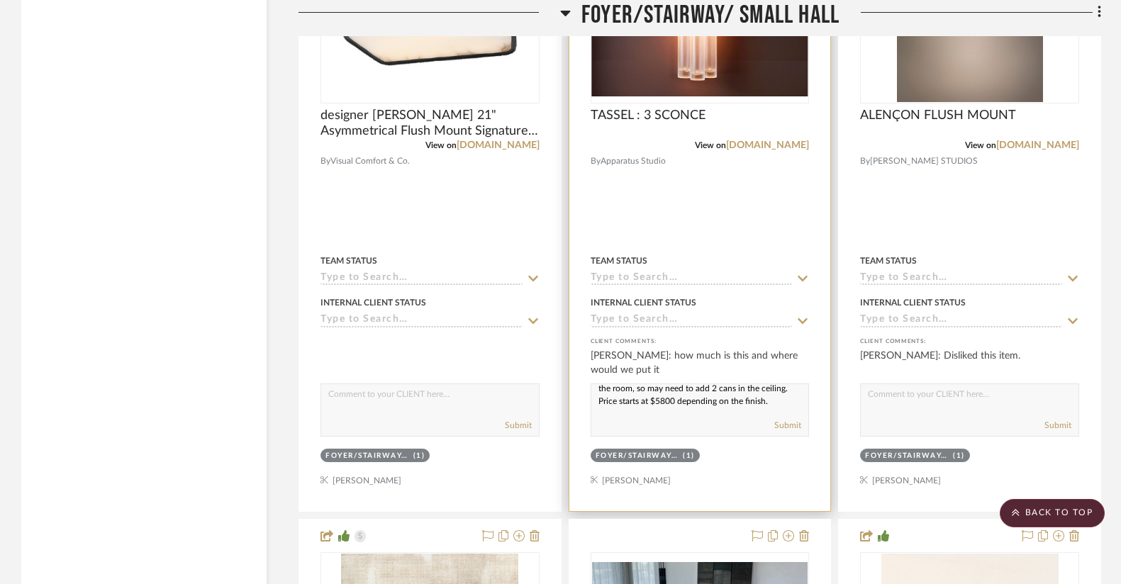
scroll to position [13145, 0]
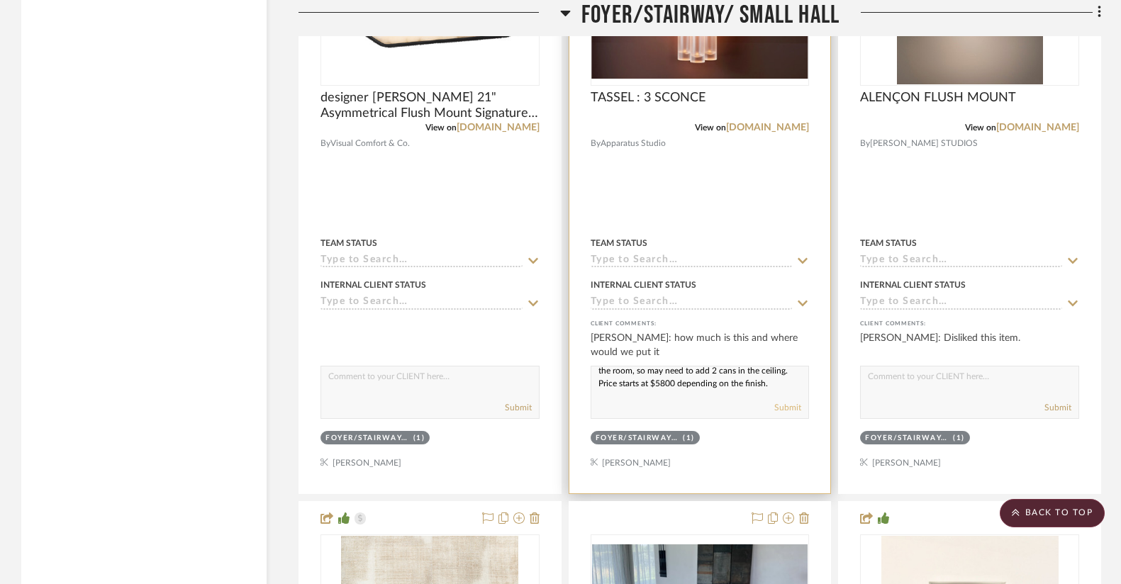
type textarea "This would go in the Foyer instead of overhead light. On the left. It might be …"
click at [785, 401] on button "Submit" at bounding box center [787, 407] width 27 height 13
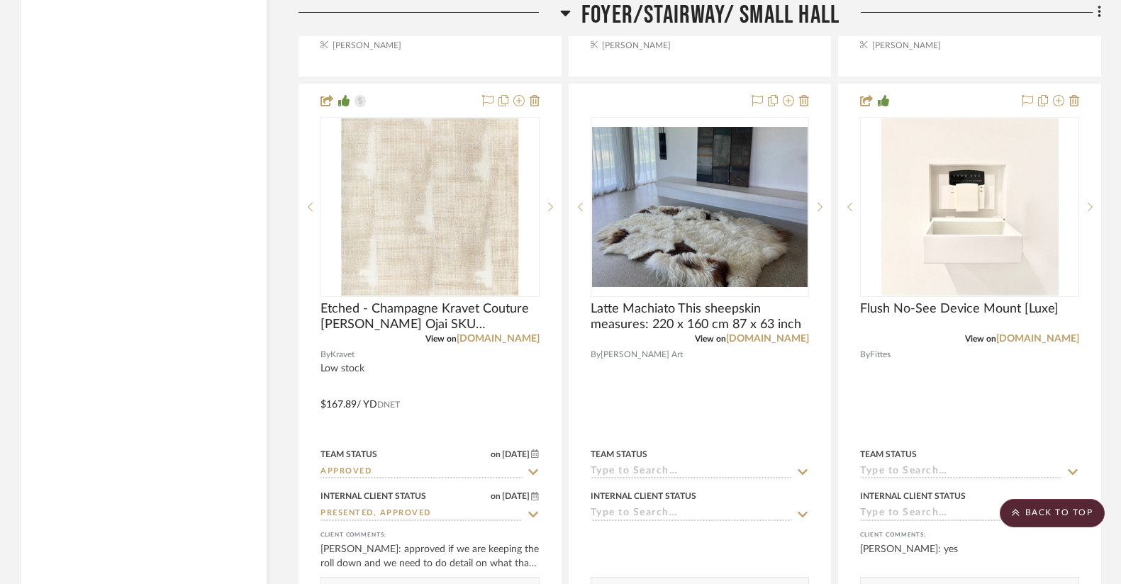
scroll to position [13562, 0]
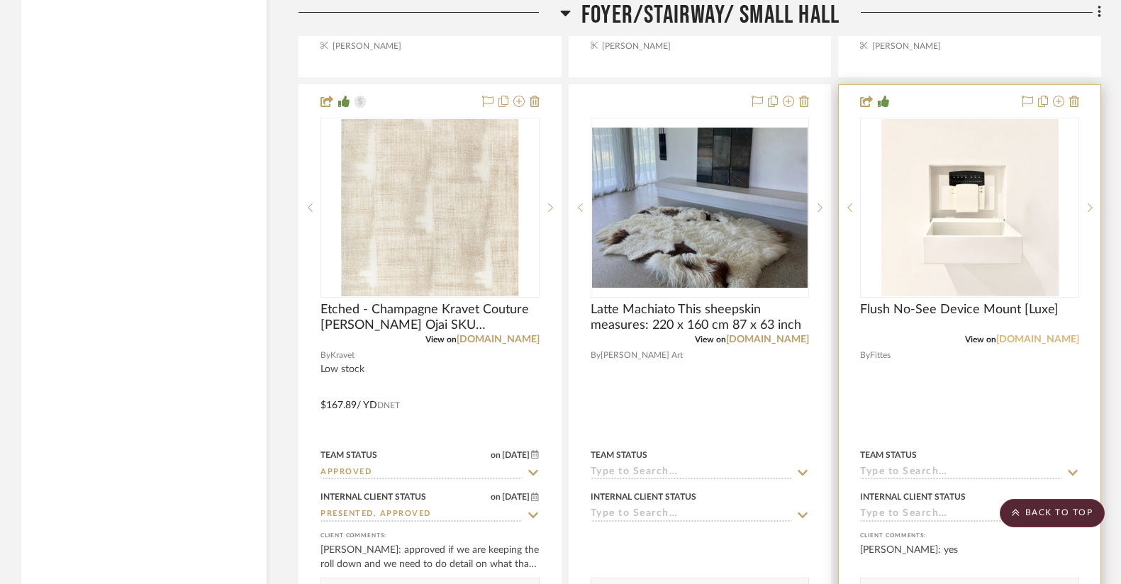
click at [1050, 335] on link "[DOMAIN_NAME]" at bounding box center [1037, 340] width 83 height 10
